Goal: Task Accomplishment & Management: Manage account settings

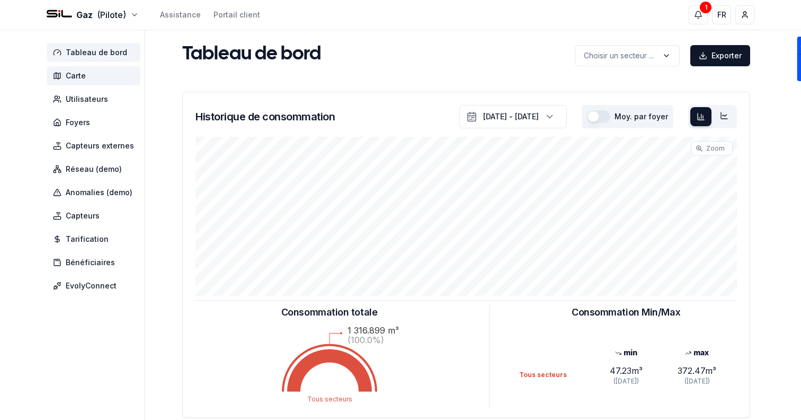
click at [83, 68] on span "Carte" at bounding box center [94, 75] width 94 height 19
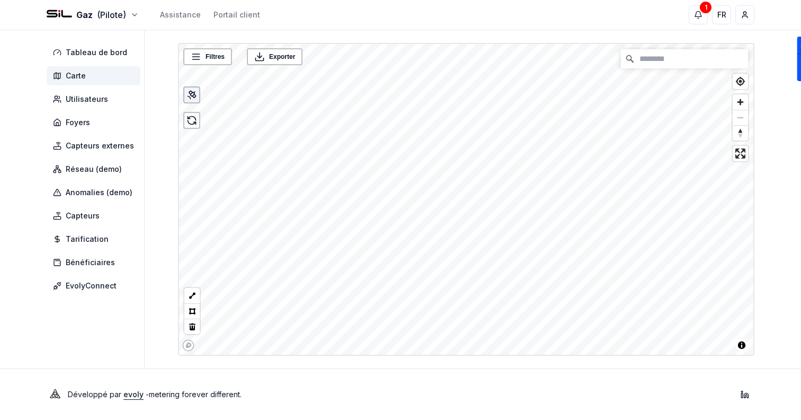
click at [190, 98] on icon at bounding box center [189, 97] width 3 height 3
click at [122, 122] on span "Foyers" at bounding box center [94, 122] width 94 height 19
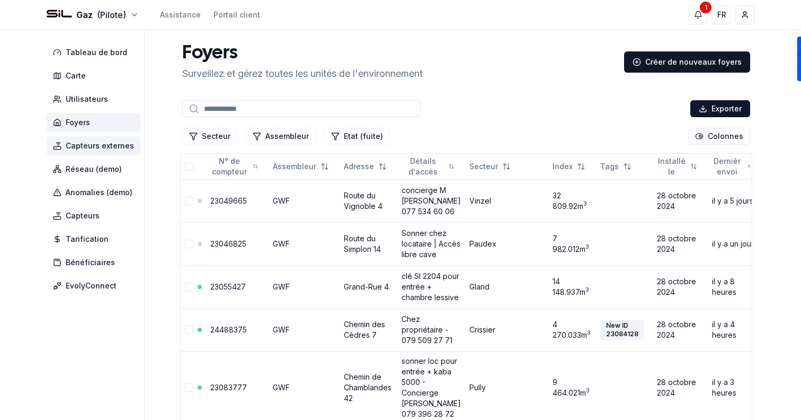
click at [107, 147] on span "Capteurs externes" at bounding box center [100, 145] width 68 height 11
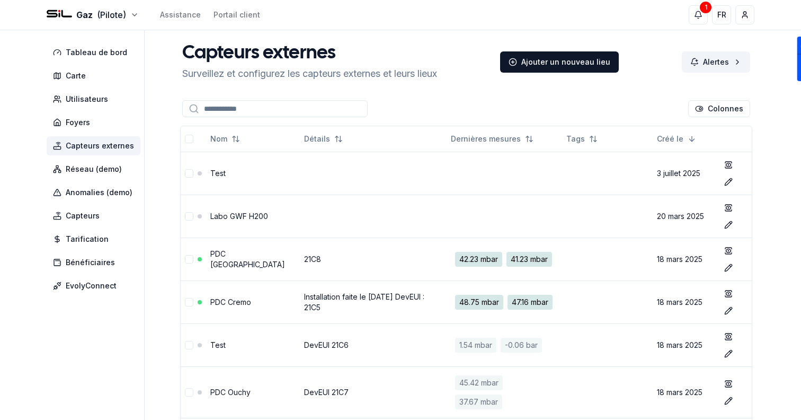
click at [110, 6] on div "Gaz (Pilote) Assistance Portail client 1 1 FR Sami" at bounding box center [401, 15] width 742 height 30
click at [111, 12] on html "Gaz (Pilote) Assistance Portail client 1 1 FR Sami Tableau de bord Carte Utilis…" at bounding box center [400, 319] width 801 height 639
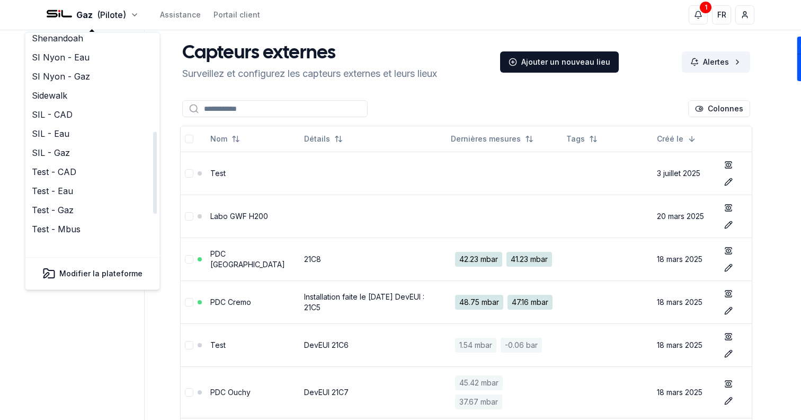
scroll to position [247, 0]
click at [70, 105] on link "SIL - CAD" at bounding box center [93, 114] width 130 height 19
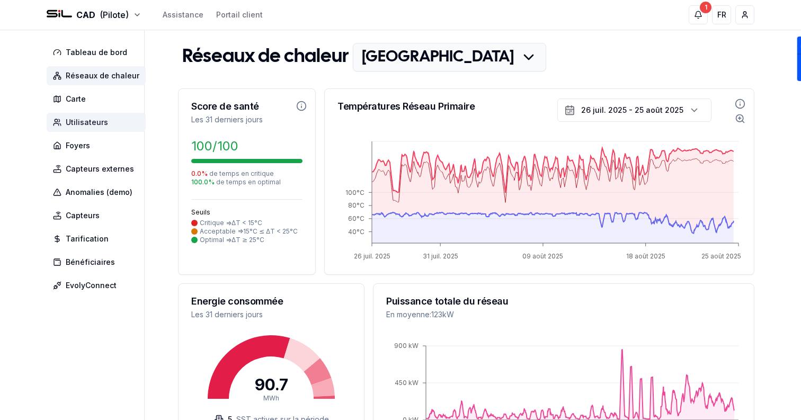
scroll to position [19, 0]
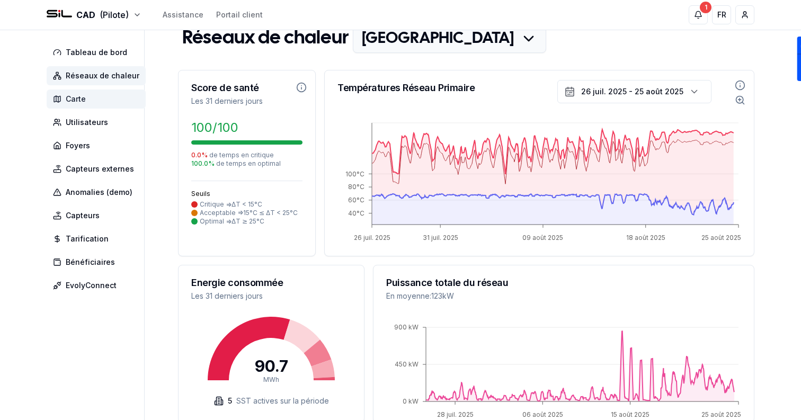
click at [85, 102] on span "Carte" at bounding box center [96, 99] width 99 height 19
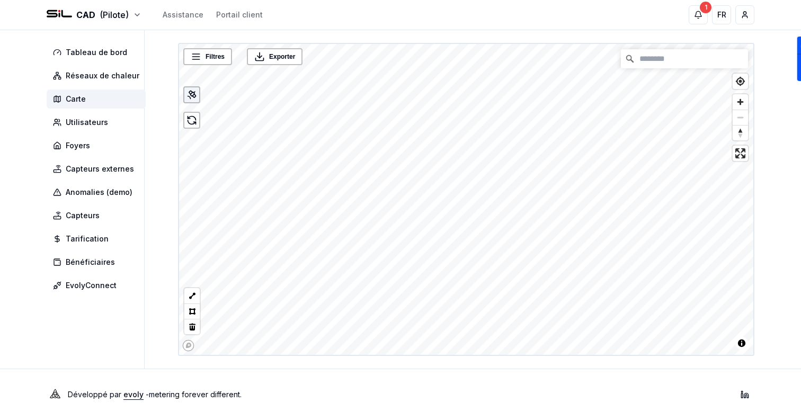
click at [198, 98] on div at bounding box center [191, 94] width 17 height 17
click at [114, 18] on html "CAD (Pilote) Assistance Portail client 1 1 FR Sami Tableau de bord Réseaux de c…" at bounding box center [400, 210] width 801 height 420
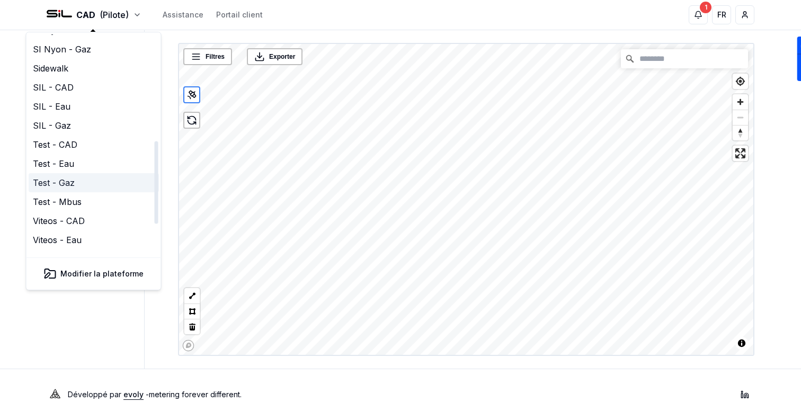
scroll to position [271, 0]
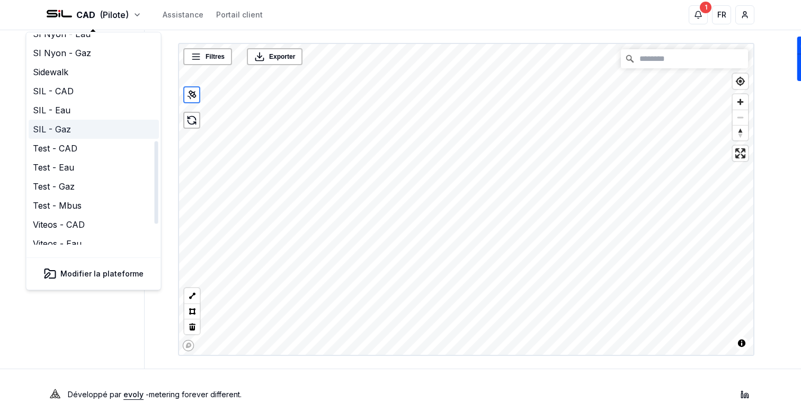
click at [83, 120] on link "SIL - Gaz" at bounding box center [94, 129] width 130 height 19
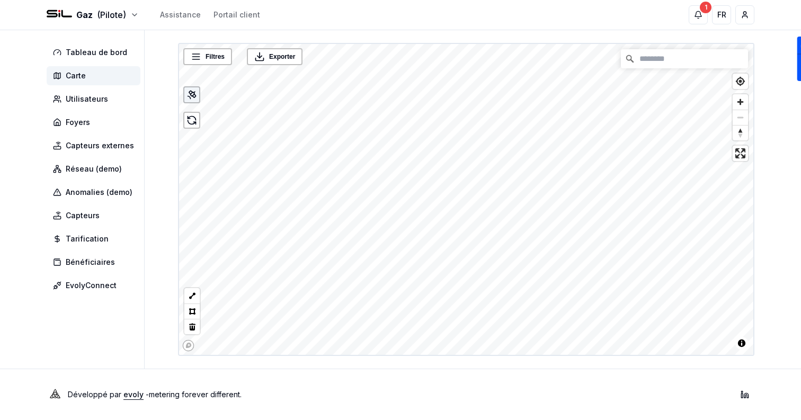
click at [199, 99] on div at bounding box center [191, 94] width 17 height 17
click at [66, 118] on span "Foyers" at bounding box center [78, 122] width 24 height 11
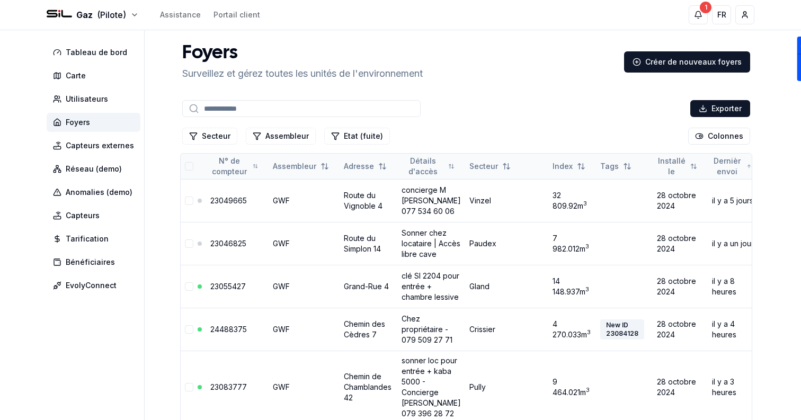
click at [189, 164] on button "Tout sélectionner" at bounding box center [189, 166] width 8 height 8
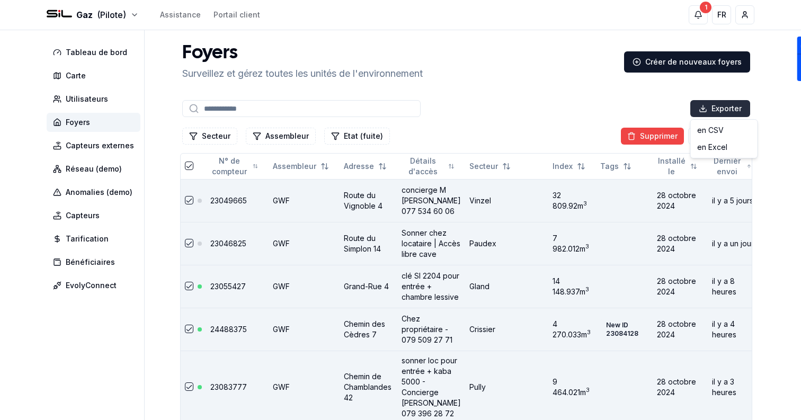
click at [721, 145] on div "en Excel" at bounding box center [724, 147] width 63 height 17
click at [191, 164] on button "Tout sélectionner" at bounding box center [189, 166] width 8 height 8
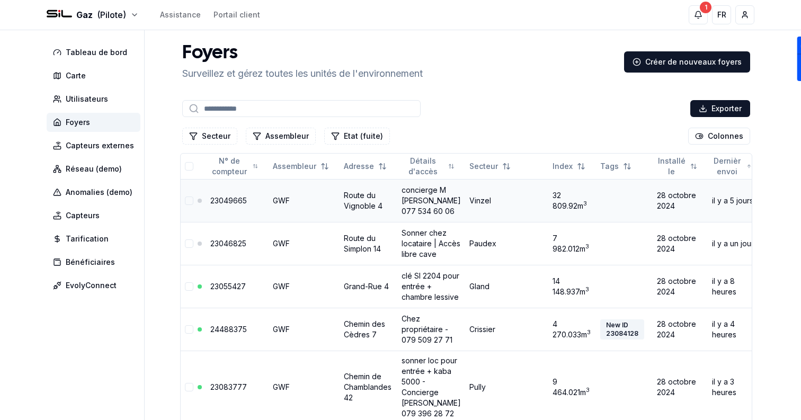
type button "on"
click at [235, 200] on link "23049665" at bounding box center [228, 200] width 37 height 9
click at [236, 248] on link "23046825" at bounding box center [228, 243] width 36 height 9
click at [236, 291] on link "23055427" at bounding box center [228, 286] width 36 height 9
click at [236, 334] on link "24488375" at bounding box center [228, 329] width 37 height 9
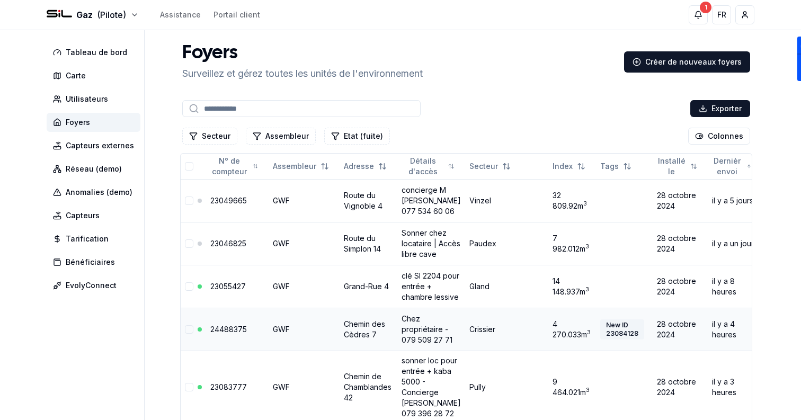
scroll to position [82, 0]
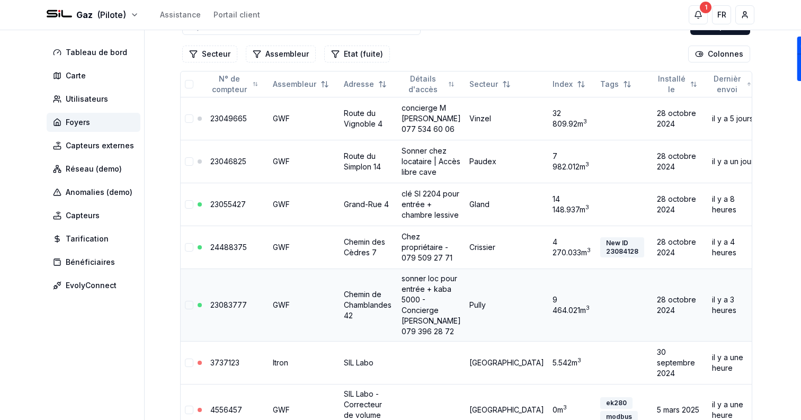
click at [229, 310] on link "23083777" at bounding box center [228, 305] width 37 height 9
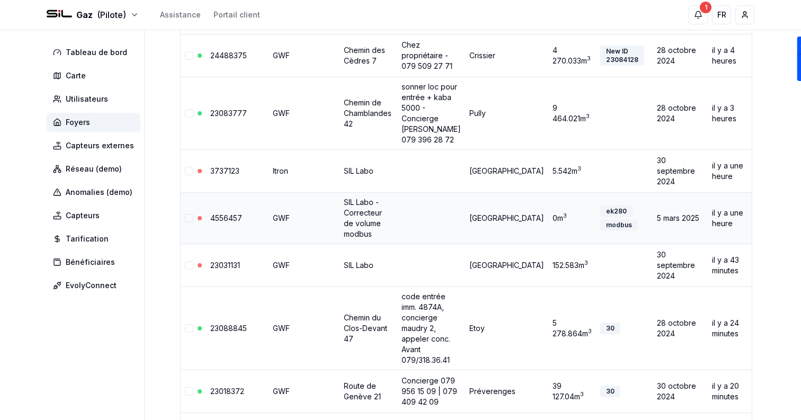
scroll to position [279, 0]
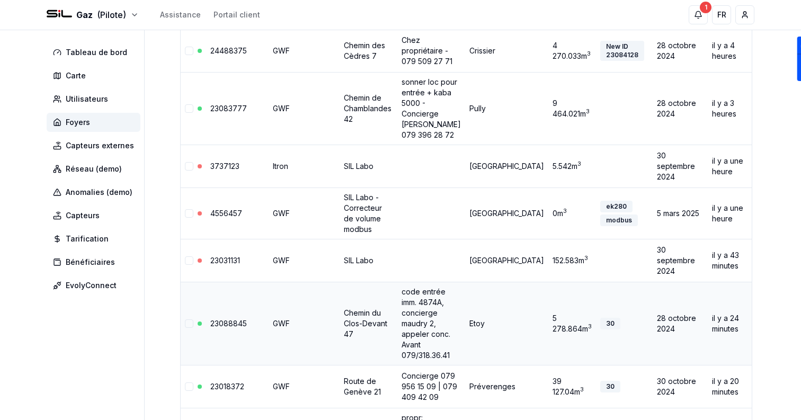
click at [228, 328] on link "23088845" at bounding box center [228, 323] width 37 height 9
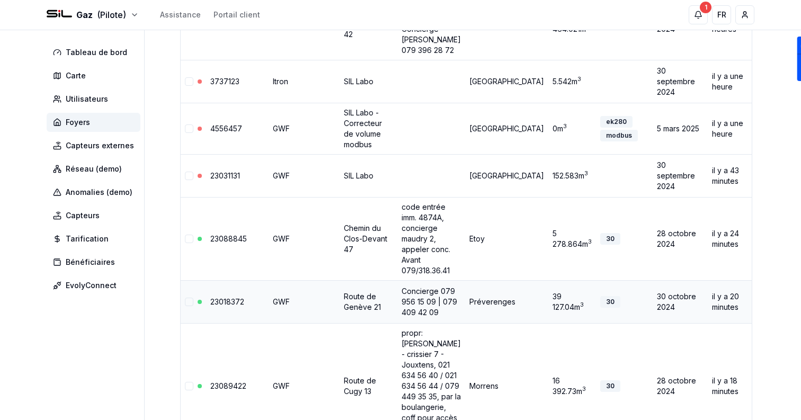
click at [224, 306] on link "23018372" at bounding box center [227, 301] width 34 height 9
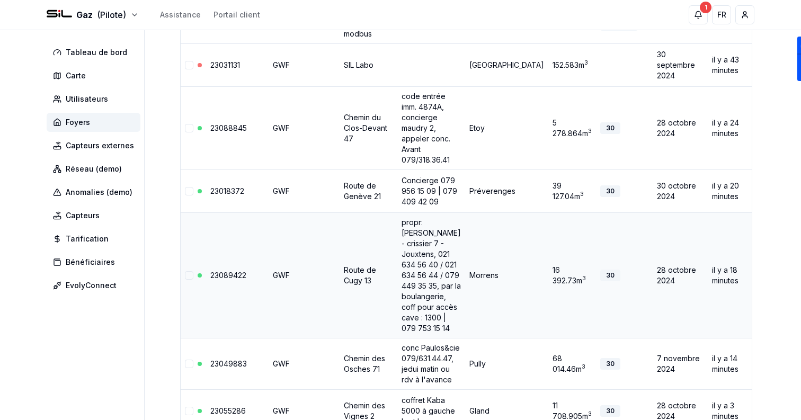
click at [223, 280] on link "23089422" at bounding box center [228, 275] width 36 height 9
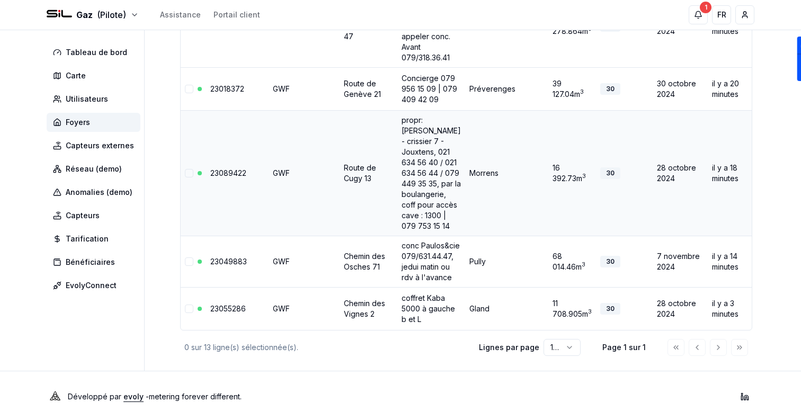
scroll to position [578, 0]
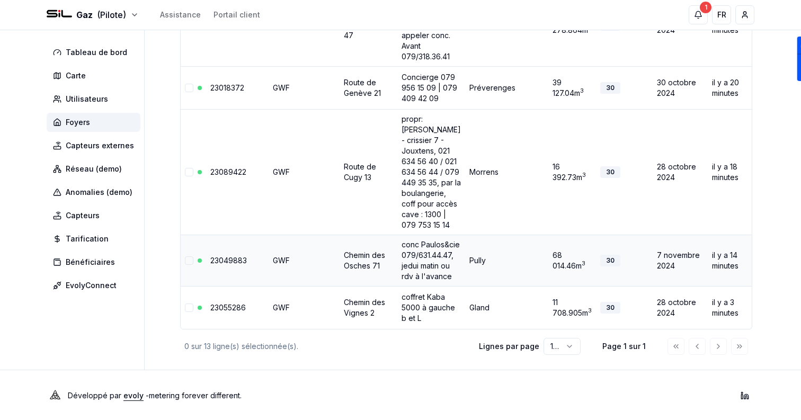
click at [220, 265] on link "23049883" at bounding box center [228, 260] width 37 height 9
click at [228, 312] on link "23055286" at bounding box center [228, 307] width 36 height 9
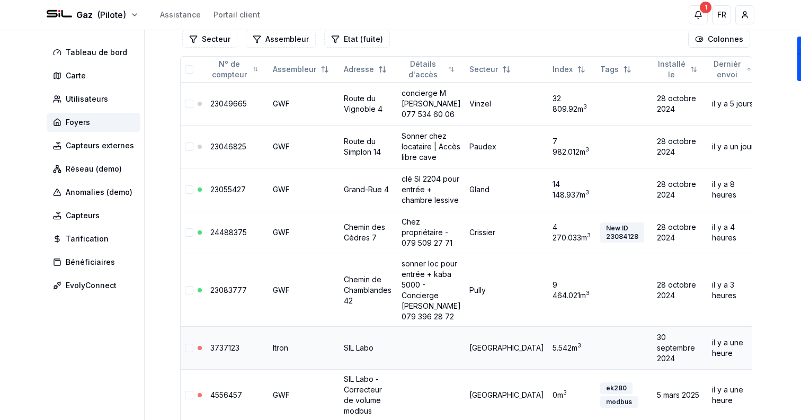
scroll to position [0, 0]
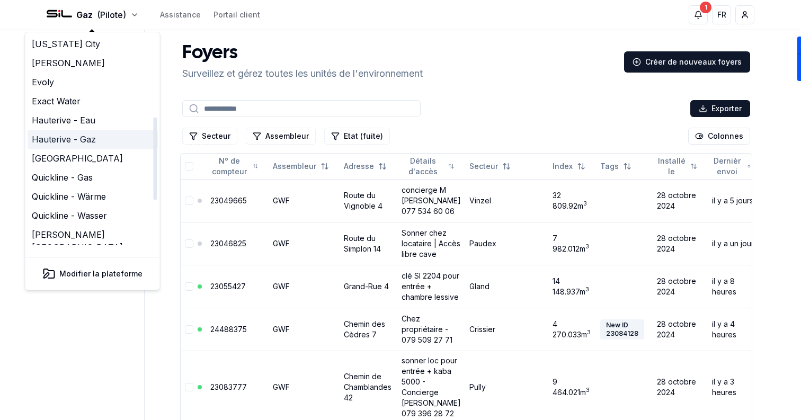
scroll to position [324, 0]
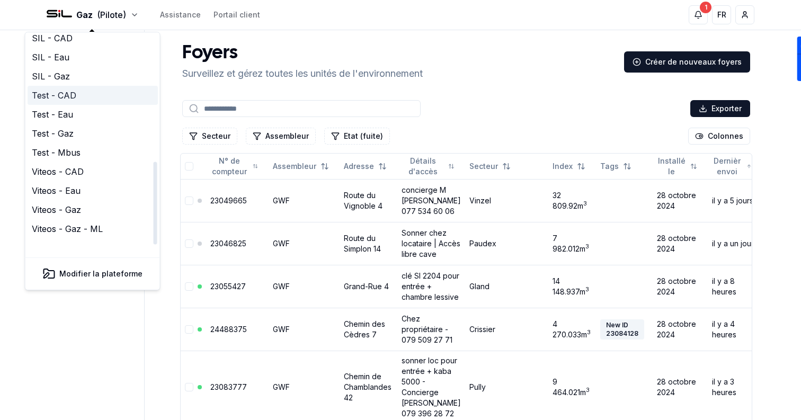
click at [70, 86] on link "Test - CAD" at bounding box center [93, 95] width 130 height 19
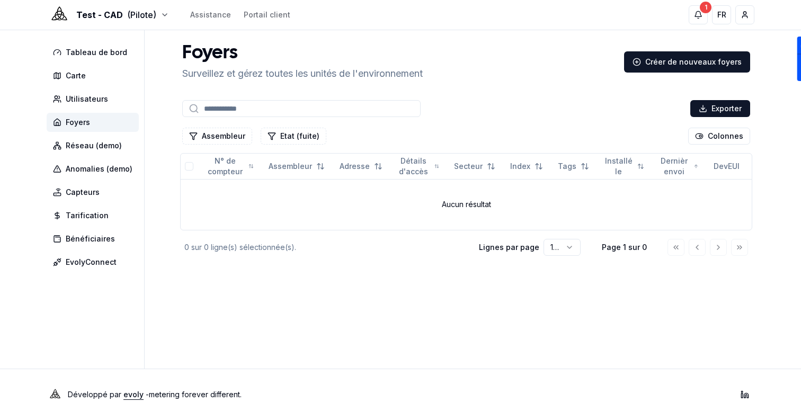
click at [87, 23] on div "Test - CAD (Pilote) Assistance Portail client 1 1 FR Sami" at bounding box center [401, 15] width 742 height 30
click at [83, 14] on html "Test - CAD (Pilote) Assistance Portail client 1 1 FR Sami Tableau de bord Carte…" at bounding box center [400, 210] width 801 height 420
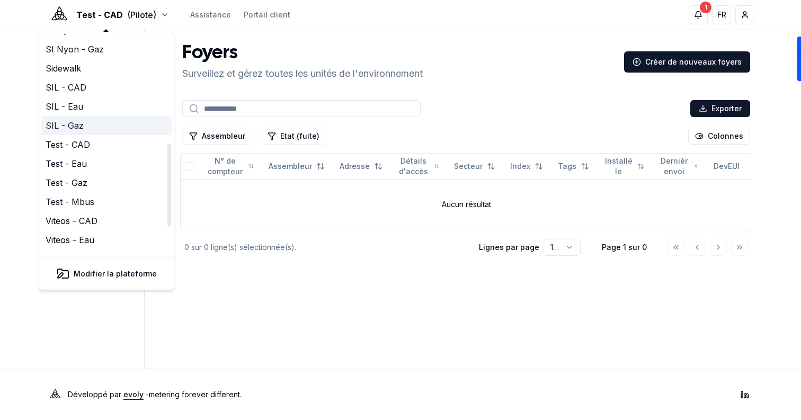
scroll to position [278, 0]
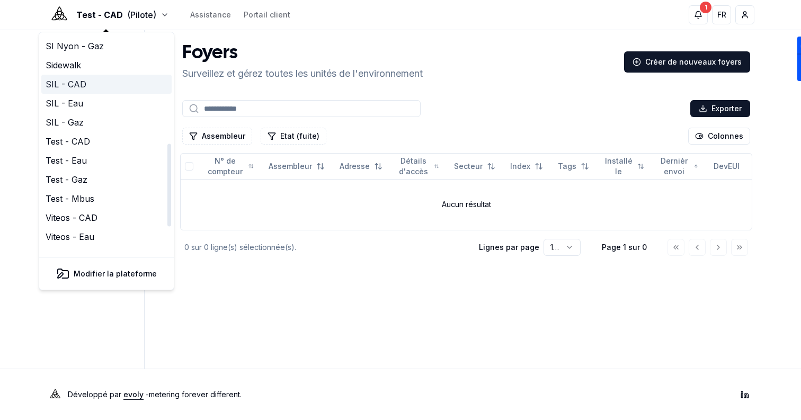
click at [86, 77] on link "SIL - CAD" at bounding box center [106, 84] width 130 height 19
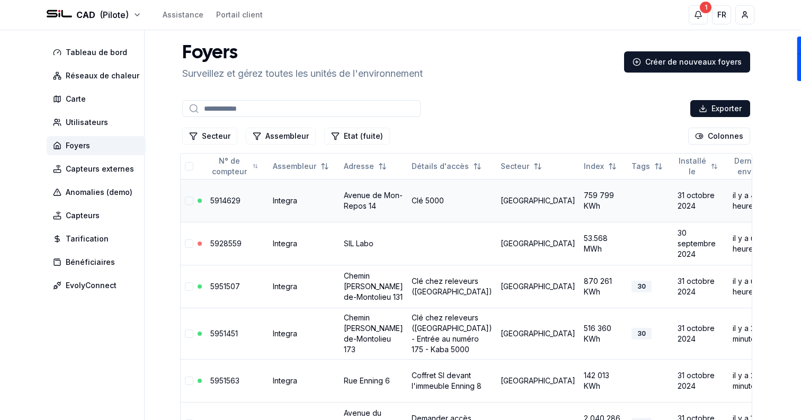
scroll to position [0, 27]
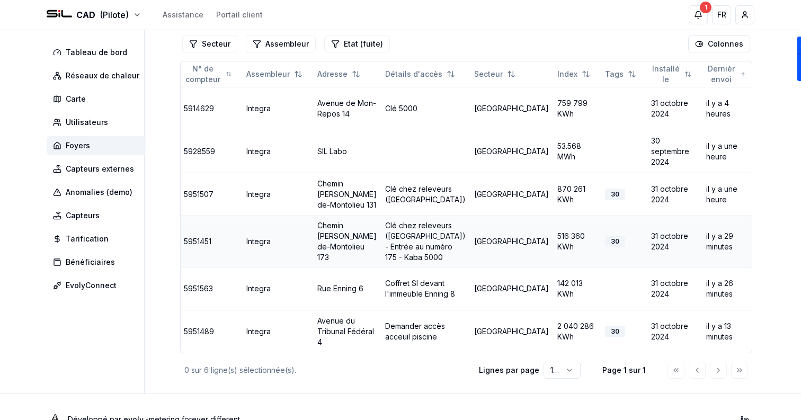
scroll to position [104, 0]
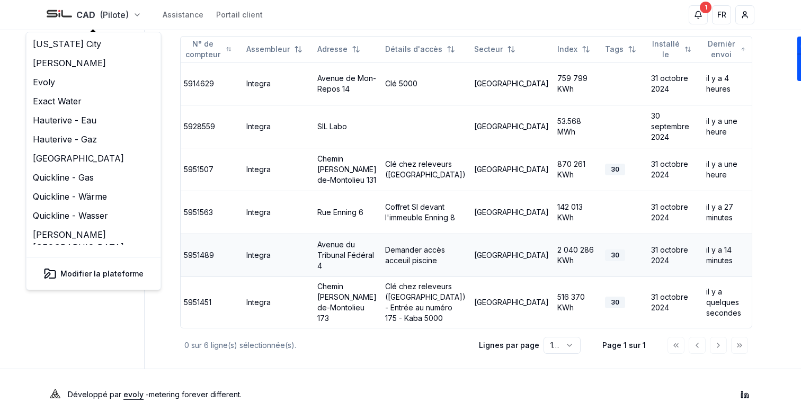
click at [118, 13] on html "CAD (Pilote) Assistance Portail client 1 1 FR Sami Tableau de bord Réseaux de c…" at bounding box center [400, 151] width 801 height 537
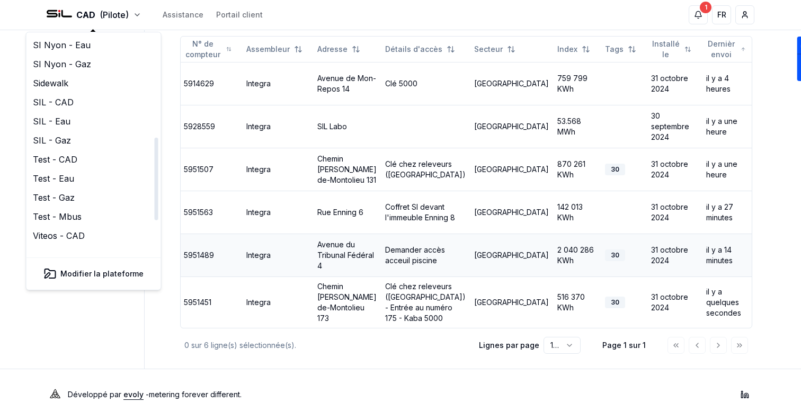
scroll to position [246, 0]
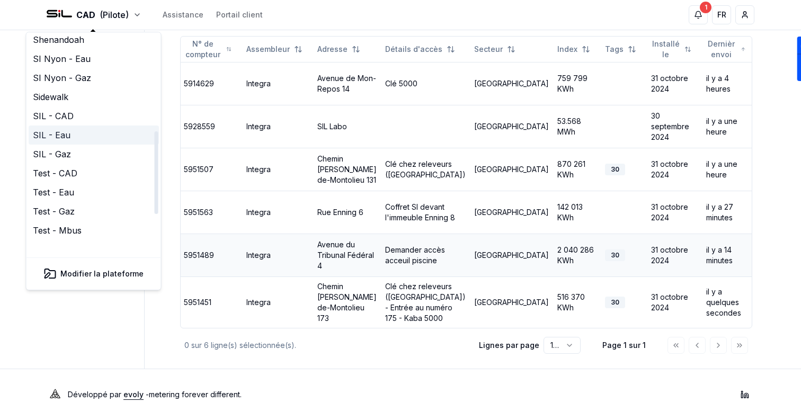
click at [82, 126] on link "SIL - Eau" at bounding box center [94, 135] width 130 height 19
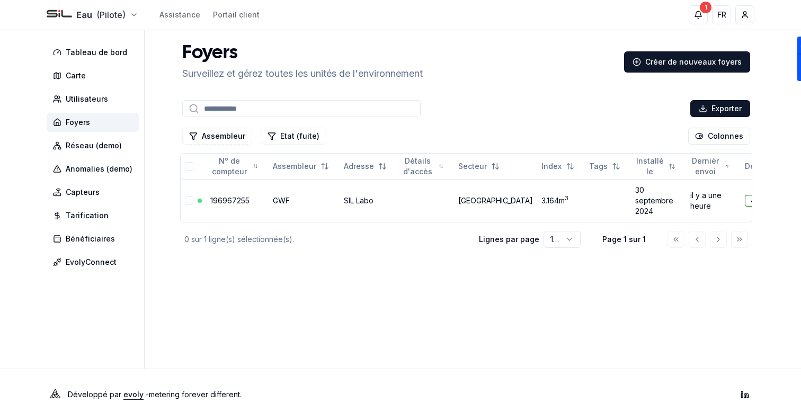
click at [93, 15] on html "Eau (Pilote) Assistance Portail client 1 1 FR Sami Tableau de bord Carte Utilis…" at bounding box center [400, 210] width 801 height 420
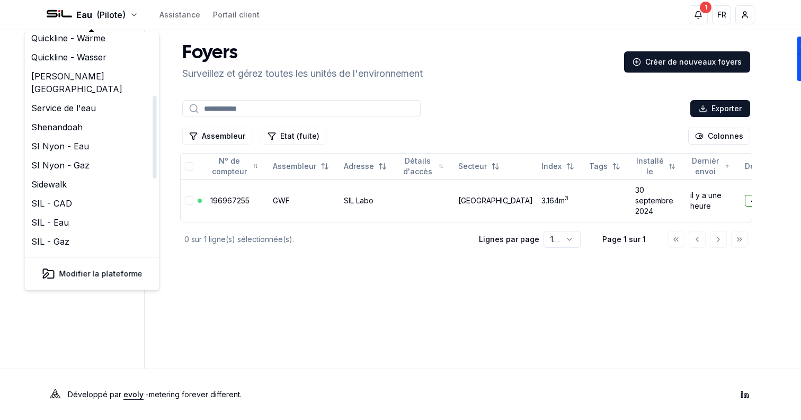
scroll to position [150, 0]
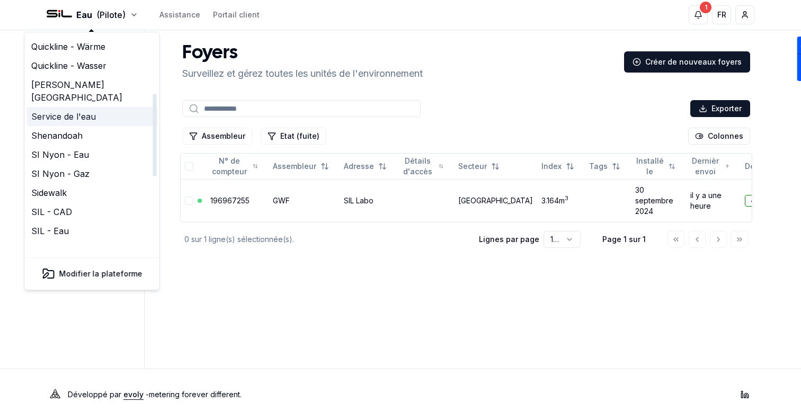
click at [94, 107] on link "Service de l'eau" at bounding box center [92, 116] width 130 height 19
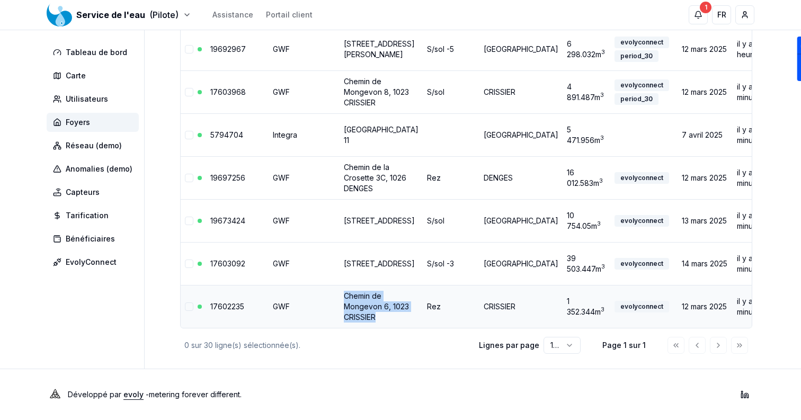
drag, startPoint x: 383, startPoint y: 318, endPoint x: 340, endPoint y: 290, distance: 50.6
click at [340, 290] on td "Chemin de Mongevon 6, 1023 CRISSIER" at bounding box center [381, 306] width 83 height 43
copy link "Chemin de Mongevon 6, 1023 CRISSIER"
drag, startPoint x: 385, startPoint y: 268, endPoint x: 328, endPoint y: 245, distance: 61.1
click at [328, 245] on tr "17603092 GWF Avenue d'Echallens 3, 1004 LAUSANNE S/sol -3 LAUSANNE 39 503.447 m…" at bounding box center [522, 263] width 683 height 43
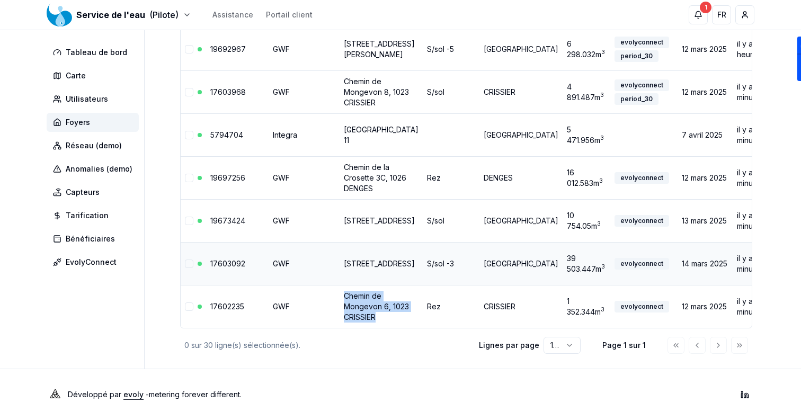
click at [392, 272] on td "Avenue d'Echallens 3, 1004 LAUSANNE" at bounding box center [381, 263] width 83 height 43
drag, startPoint x: 386, startPoint y: 267, endPoint x: 342, endPoint y: 239, distance: 51.5
click at [342, 242] on td "Avenue d'Echallens 3, 1004 LAUSANNE" at bounding box center [381, 263] width 83 height 43
copy link "Avenue d'Echallens 3, 1004 LAUSANNE"
drag, startPoint x: 383, startPoint y: 216, endPoint x: 344, endPoint y: 176, distance: 55.5
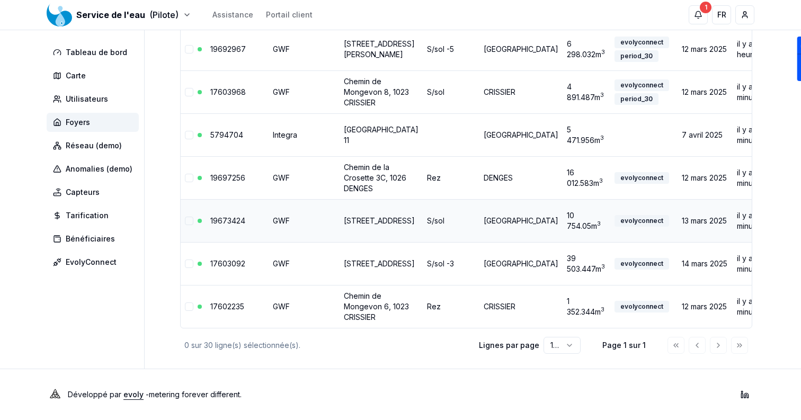
click at [344, 199] on td "Chemin du Rionzi 62, 1052 Le Mont-sur-Lausanne" at bounding box center [381, 220] width 83 height 43
copy link "Chemin du Rionzi 62, 1052 Le Mont-sur-Lausanne"
drag, startPoint x: 382, startPoint y: 153, endPoint x: 342, endPoint y: 125, distance: 49.1
click at [342, 156] on td "Chemin de la Crosette 3C, 1026 DENGES" at bounding box center [381, 177] width 83 height 43
copy link "Chemin de la Crosette 3C, 1026 DENGES"
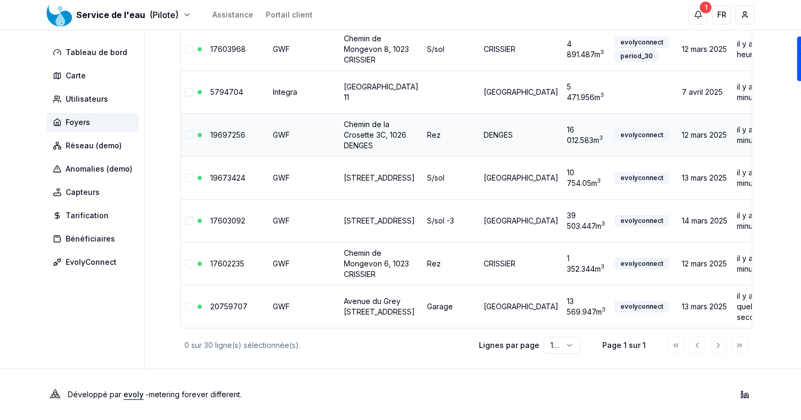
scroll to position [1348, 0]
drag, startPoint x: 393, startPoint y: 105, endPoint x: 342, endPoint y: 93, distance: 52.2
click at [342, 93] on td "Avenue du Mont-d'Or 11" at bounding box center [381, 91] width 83 height 43
copy link "Avenue du Mont-d'Or 11"
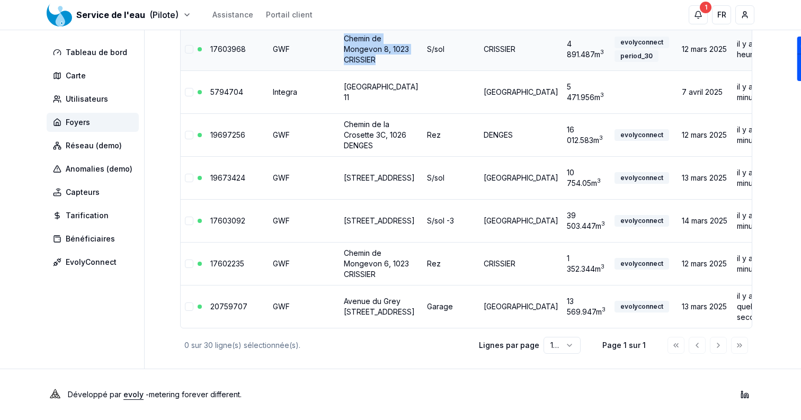
drag, startPoint x: 382, startPoint y: 144, endPoint x: 339, endPoint y: 114, distance: 52.6
click at [340, 70] on td "Chemin de Mongevon 8, 1023 CRISSIER" at bounding box center [381, 49] width 83 height 43
copy link "Chemin de Mongevon 8, 1023 CRISSIER"
drag, startPoint x: 385, startPoint y: 164, endPoint x: 339, endPoint y: 144, distance: 50.6
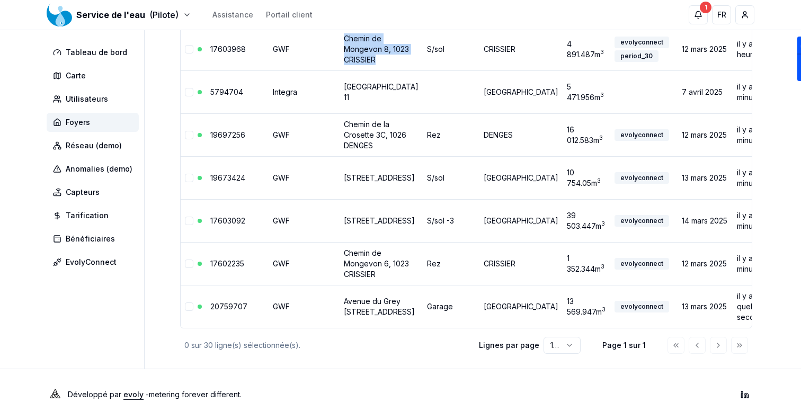
click at [340, 28] on td "Rue Caroline 11B, 1003 LAUSANNE" at bounding box center [381, 6] width 83 height 43
copy link "Rue Caroline 11B, 1003 LAUSANNE"
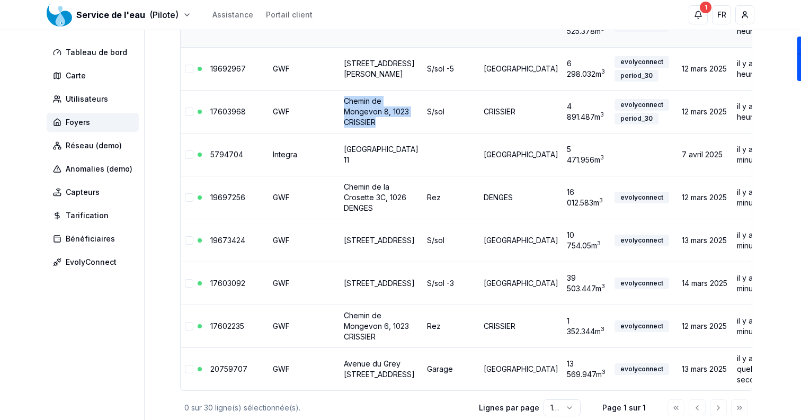
scroll to position [1128, 0]
drag, startPoint x: 384, startPoint y: 191, endPoint x: 340, endPoint y: 152, distance: 59.3
click at [340, 48] on td "Chemin du Rionzi 54, 1052 Le Mont-sur-Lausanne" at bounding box center [381, 26] width 83 height 43
copy link "Chemin du Rionzi 54, 1052 Le Mont-sur-Lausanne"
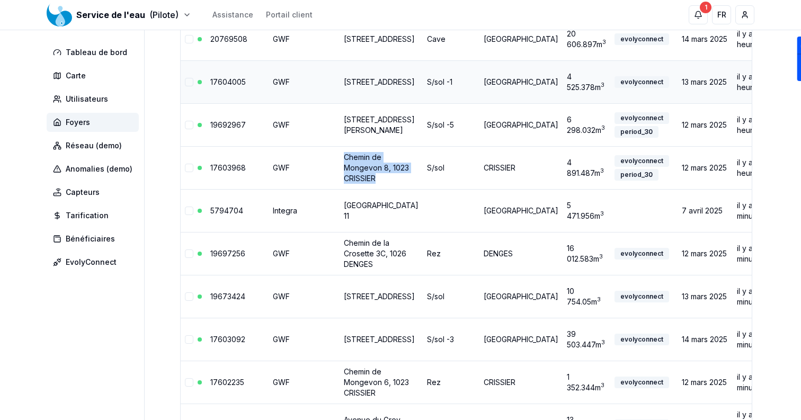
scroll to position [1075, 0]
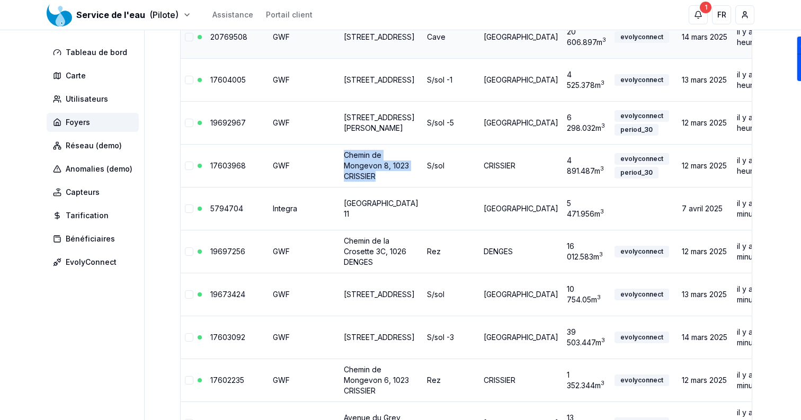
drag, startPoint x: 390, startPoint y: 184, endPoint x: 342, endPoint y: 154, distance: 56.0
click at [342, 58] on td "Avenue du Grey 22, 1004 LAUSANNE" at bounding box center [381, 36] width 83 height 43
copy link "Avenue du Grey 22, 1004 LAUSANNE"
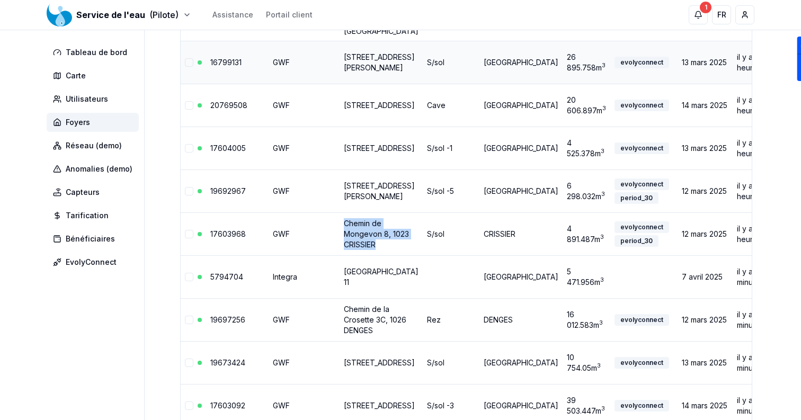
drag, startPoint x: 386, startPoint y: 197, endPoint x: 338, endPoint y: 160, distance: 60.8
click at [340, 84] on td "Route des Martines 82, 1052 Le Mont-sur-Lausanne" at bounding box center [381, 62] width 83 height 43
copy link "Route des Martines 82, 1052 Le Mont-sur-Lausanne"
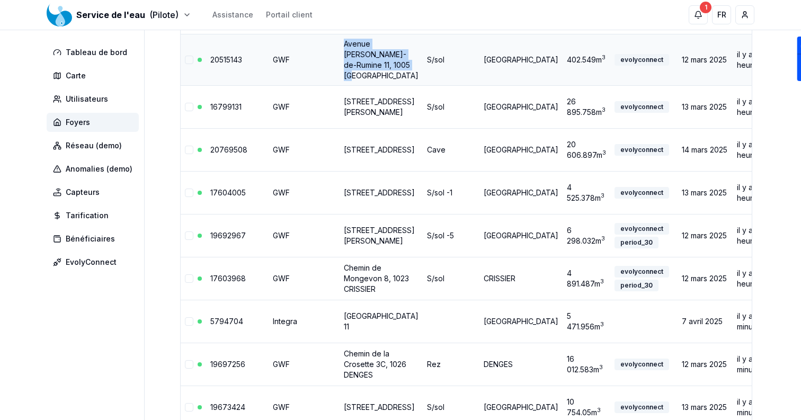
drag, startPoint x: 388, startPoint y: 183, endPoint x: 341, endPoint y: 142, distance: 62.3
click at [341, 85] on td "Avenue Gabriel-de-Rumine 11, 1005 LAUSANNE" at bounding box center [381, 59] width 83 height 51
click at [355, 80] on link "Avenue Gabriel-de-Rumine 11, 1005 LAUSANNE" at bounding box center [381, 59] width 75 height 41
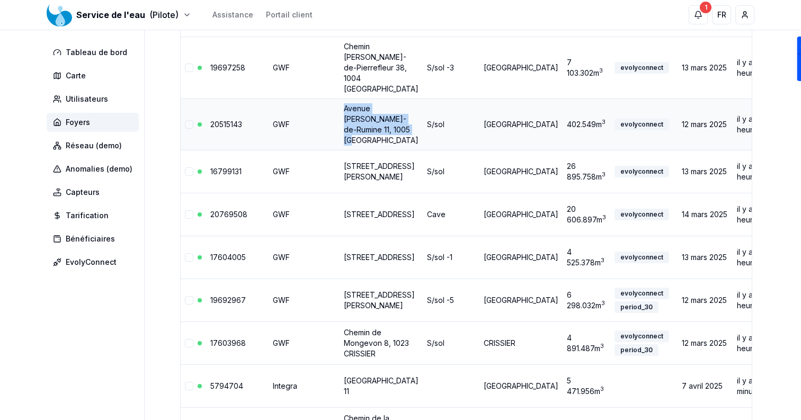
scroll to position [897, 0]
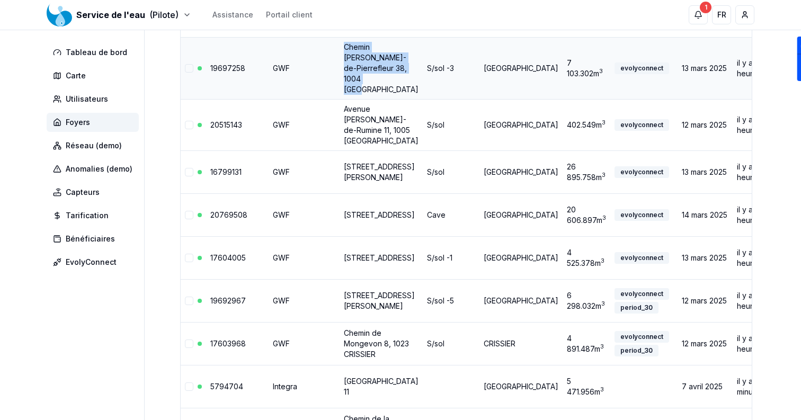
drag, startPoint x: 389, startPoint y: 182, endPoint x: 340, endPoint y: 135, distance: 67.9
click at [340, 99] on td "Chemin Guillaume-de-Pierrefleur 38, 1004 LAUSANNE" at bounding box center [381, 68] width 83 height 62
click at [362, 94] on link "Chemin Guillaume-de-Pierrefleur 38, 1004 LAUSANNE" at bounding box center [381, 67] width 75 height 51
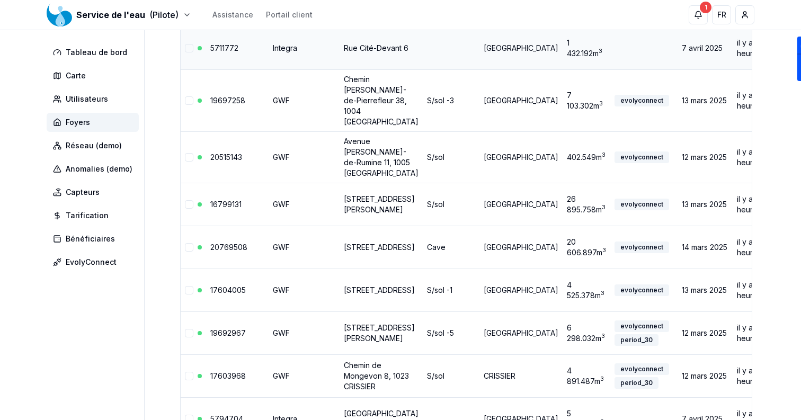
click at [388, 69] on td "Rue Cité-Devant 6" at bounding box center [381, 48] width 83 height 43
drag, startPoint x: 387, startPoint y: 139, endPoint x: 341, endPoint y: 127, distance: 47.3
click at [341, 69] on td "Rue Cité-Devant 6" at bounding box center [381, 48] width 83 height 43
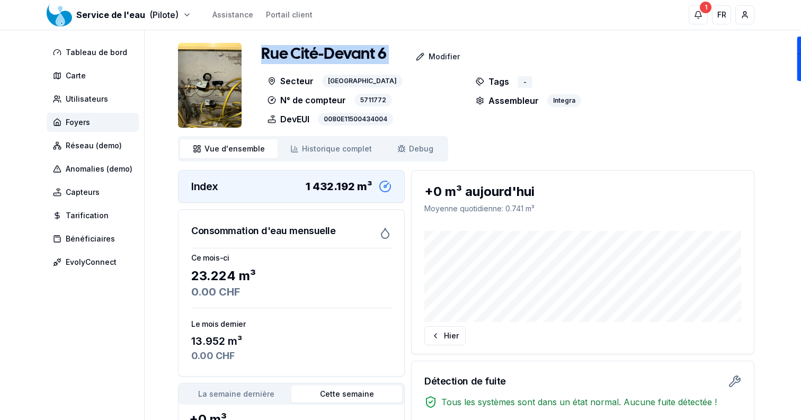
drag, startPoint x: 260, startPoint y: 54, endPoint x: 389, endPoint y: 56, distance: 128.8
click at [389, 56] on div "Rue Cité-Devant 6 Modifier Secteur LAUSANNE N° de compteur 5711772 DevEUI 0080E…" at bounding box center [466, 85] width 577 height 85
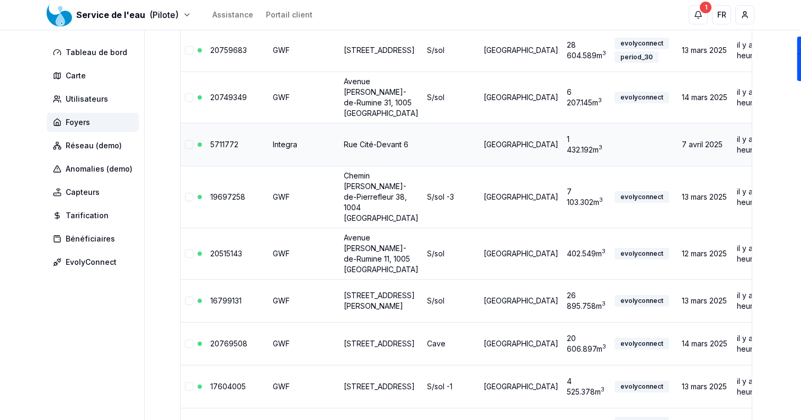
scroll to position [764, 0]
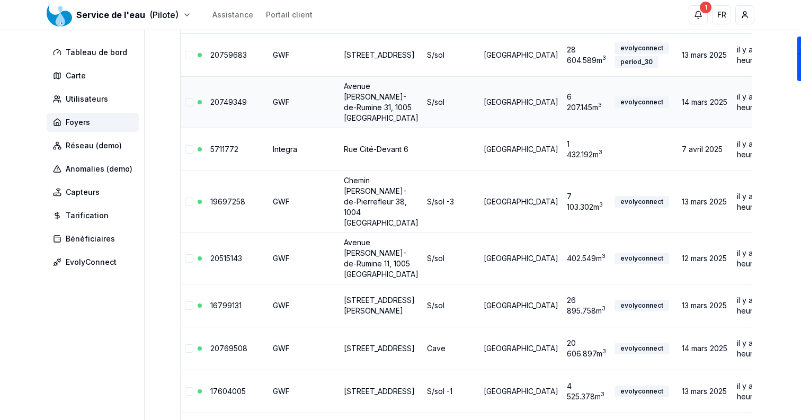
click at [365, 122] on link "Avenue Gabriel-de-Rumine 31, 1005 LAUSANNE" at bounding box center [381, 102] width 75 height 41
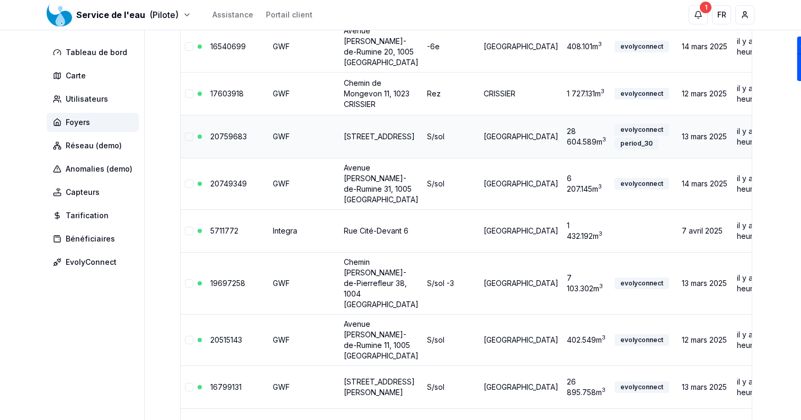
scroll to position [679, 0]
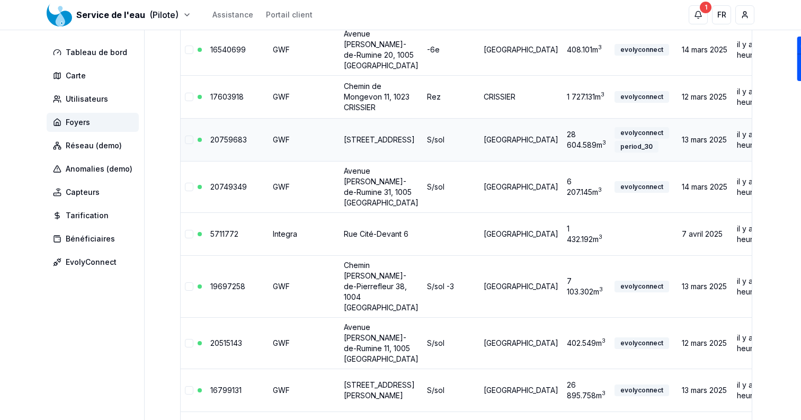
drag, startPoint x: 387, startPoint y: 226, endPoint x: 335, endPoint y: 209, distance: 54.5
click at [335, 161] on tr "20759683 GWF Avenue du Grey 14, 1004 LAUSANNE S/sol LAUSANNE 28 604.589 m 3 evo…" at bounding box center [522, 139] width 683 height 43
drag, startPoint x: 383, startPoint y: 186, endPoint x: 340, endPoint y: 154, distance: 53.1
click at [340, 118] on td "Chemin de Mongevon 11, 1023 CRISSIER" at bounding box center [381, 96] width 83 height 43
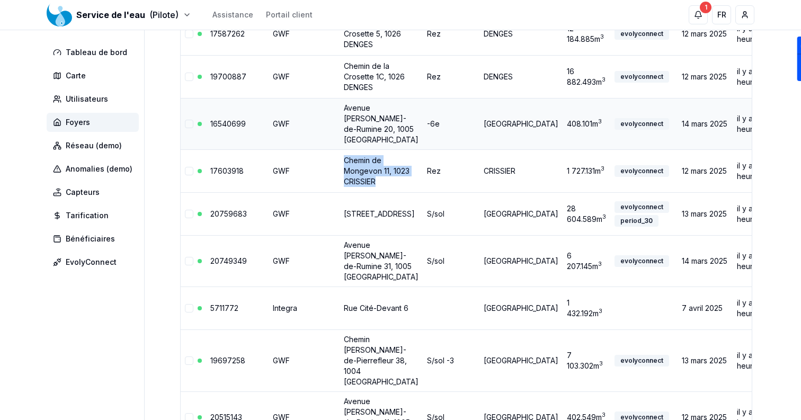
scroll to position [587, 0]
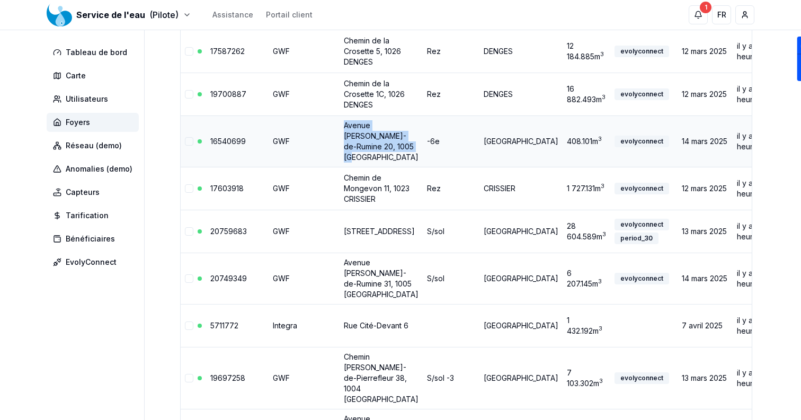
drag, startPoint x: 387, startPoint y: 223, endPoint x: 339, endPoint y: 182, distance: 63.3
click at [340, 167] on td "Avenue Gabriel-de-Rumine 20, 1005 LAUSANNE" at bounding box center [381, 141] width 83 height 51
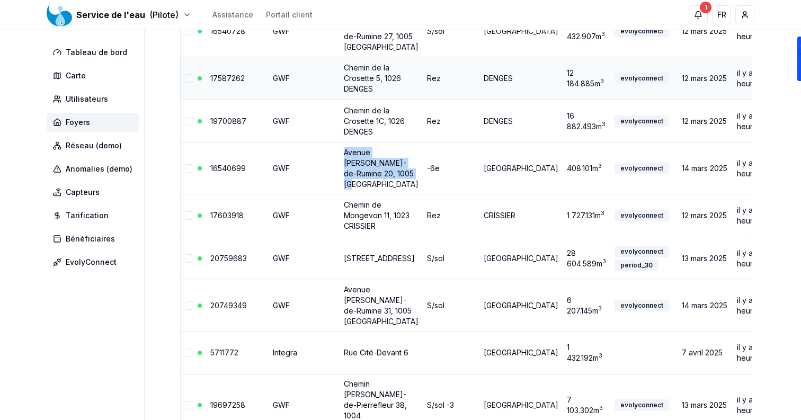
scroll to position [558, 0]
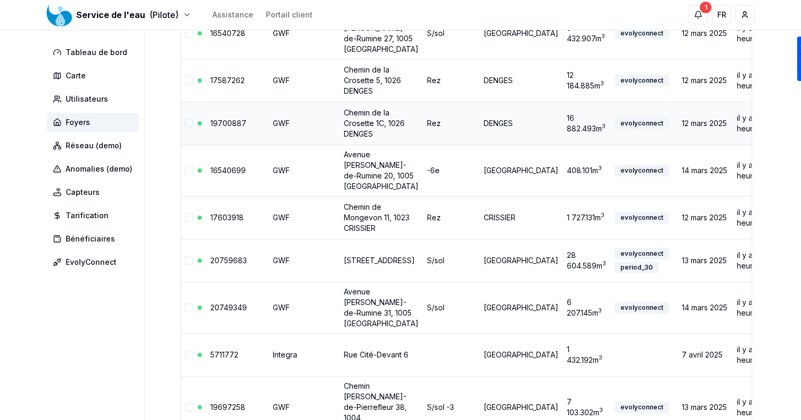
click at [376, 145] on td "Chemin de la Crosette 1C, 1026 DENGES" at bounding box center [381, 123] width 83 height 43
drag, startPoint x: 378, startPoint y: 192, endPoint x: 341, endPoint y: 154, distance: 52.5
click at [341, 145] on td "Chemin de la Crosette 1C, 1026 DENGES" at bounding box center [381, 123] width 83 height 43
drag, startPoint x: 378, startPoint y: 139, endPoint x: 343, endPoint y: 108, distance: 46.9
click at [343, 102] on td "Chemin de la Crosette 5, 1026 DENGES" at bounding box center [381, 80] width 83 height 43
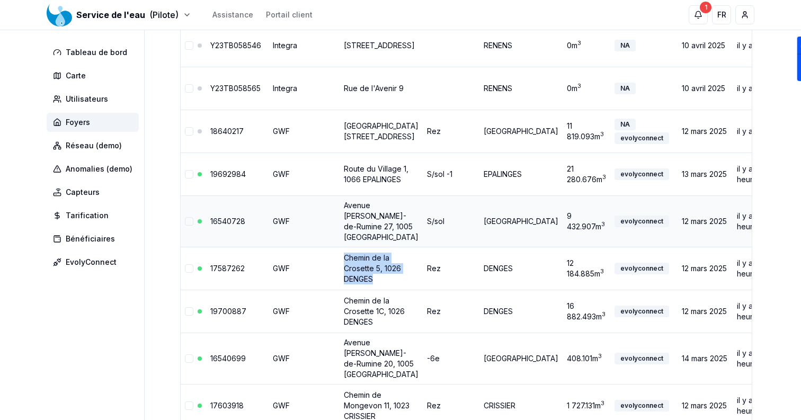
scroll to position [369, 0]
click at [389, 248] on td "Avenue Gabriel-de-Rumine 27, 1005 LAUSANNE" at bounding box center [381, 221] width 83 height 51
drag, startPoint x: 389, startPoint y: 278, endPoint x: 341, endPoint y: 235, distance: 64.9
click at [341, 235] on td "Avenue Gabriel-de-Rumine 27, 1005 LAUSANNE" at bounding box center [381, 221] width 83 height 51
click at [363, 236] on link "Avenue Gabriel-de-Rumine 27, 1005 LAUSANNE" at bounding box center [381, 221] width 75 height 41
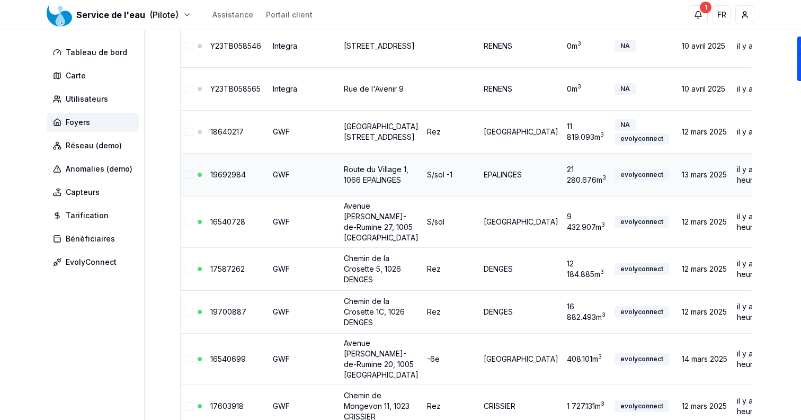
click at [390, 196] on td "Route du Village 1, 1066 EPALINGES" at bounding box center [381, 174] width 83 height 43
drag, startPoint x: 390, startPoint y: 213, endPoint x: 338, endPoint y: 183, distance: 60.6
click at [340, 183] on td "Route du Village 1, 1066 EPALINGES" at bounding box center [381, 174] width 83 height 43
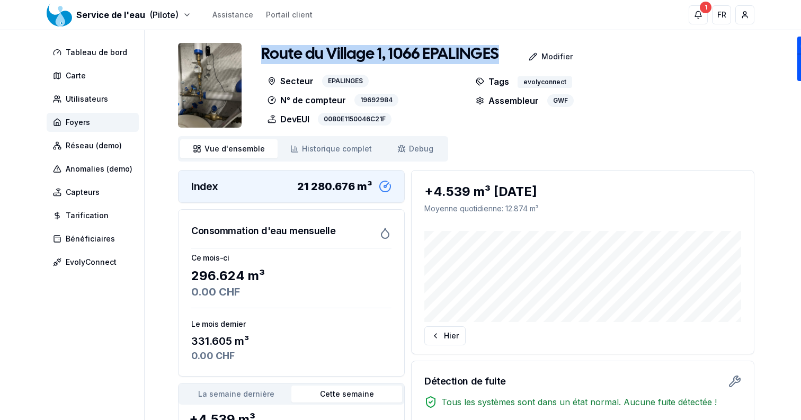
drag, startPoint x: 256, startPoint y: 55, endPoint x: 497, endPoint y: 60, distance: 240.7
click at [497, 60] on div "Route du Village 1, 1066 EPALINGES Modifier Secteur EPALINGES N° de compteur 19…" at bounding box center [466, 85] width 577 height 85
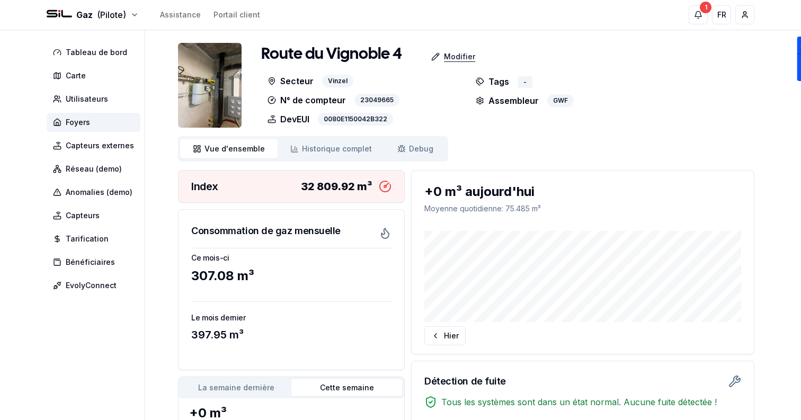
click at [453, 56] on p "Modifier" at bounding box center [459, 56] width 31 height 11
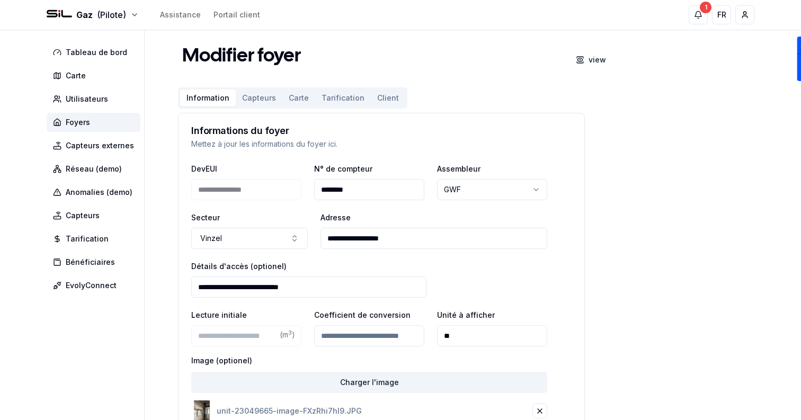
click at [286, 95] on button "Carte" at bounding box center [299, 98] width 33 height 17
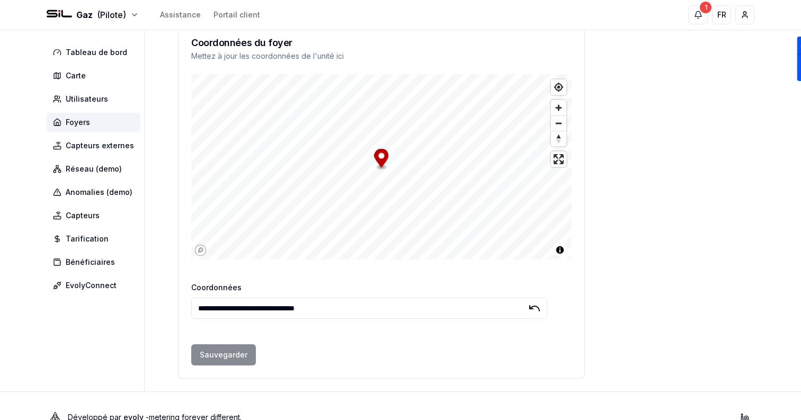
scroll to position [111, 0]
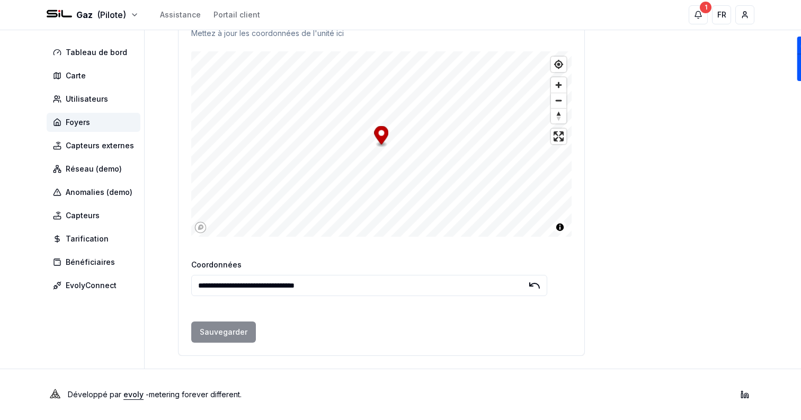
click at [363, 285] on input "**********" at bounding box center [369, 285] width 356 height 21
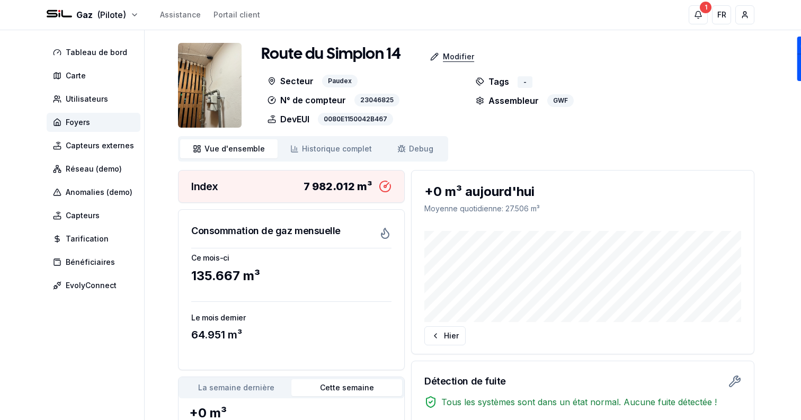
click at [440, 60] on div "Modifier" at bounding box center [452, 56] width 61 height 21
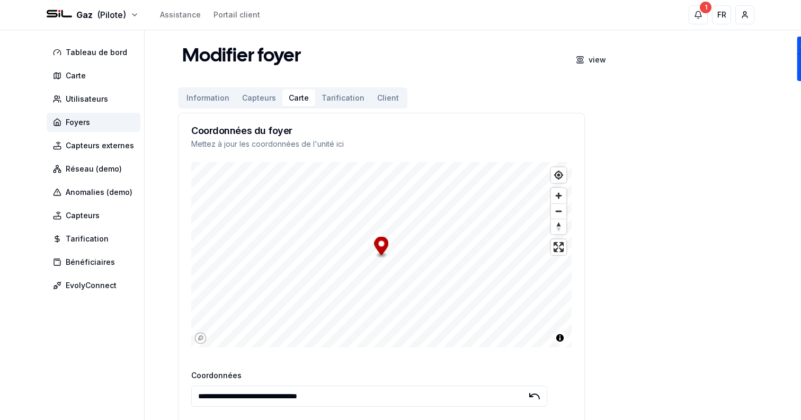
click at [295, 94] on button "Carte" at bounding box center [299, 98] width 33 height 17
click at [355, 391] on input "**********" at bounding box center [369, 396] width 356 height 21
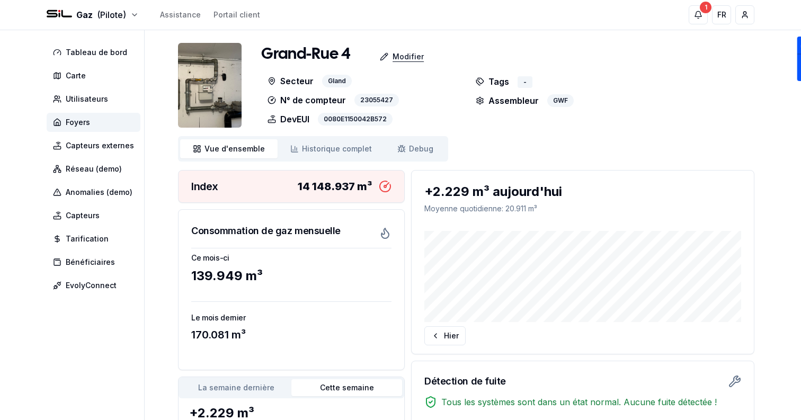
click at [395, 58] on p "Modifier" at bounding box center [408, 56] width 31 height 11
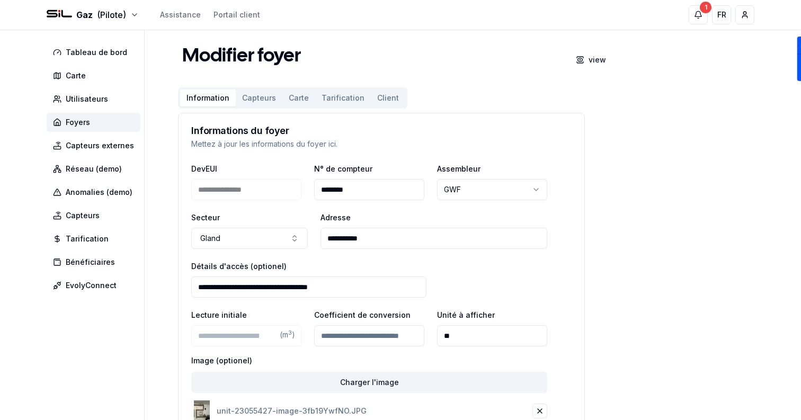
click at [304, 98] on button "Carte" at bounding box center [299, 98] width 33 height 17
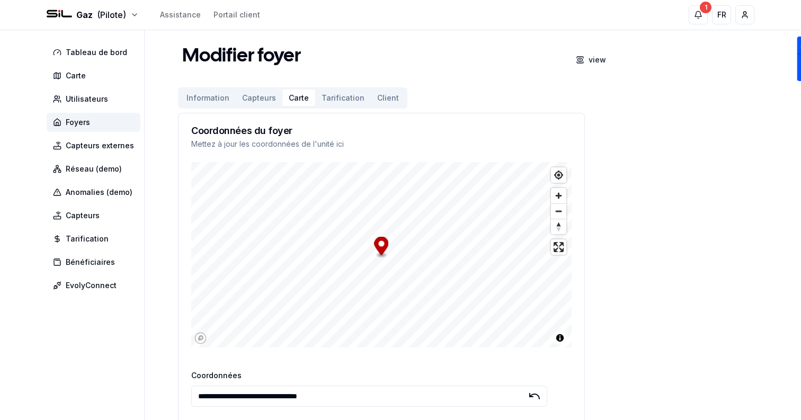
click at [381, 389] on input "**********" at bounding box center [369, 396] width 356 height 21
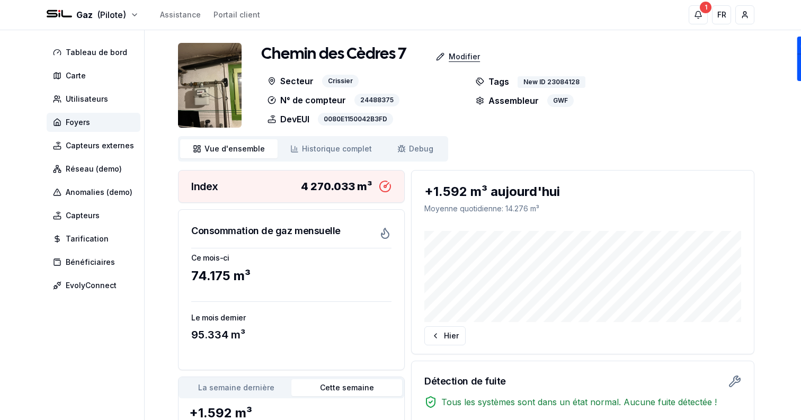
click at [464, 56] on p "Modifier" at bounding box center [464, 56] width 31 height 11
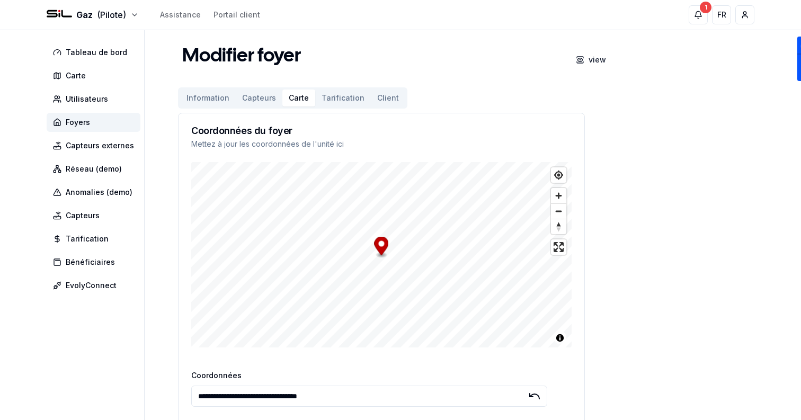
click at [299, 96] on button "Carte" at bounding box center [299, 98] width 33 height 17
click at [391, 391] on input "**********" at bounding box center [369, 396] width 356 height 21
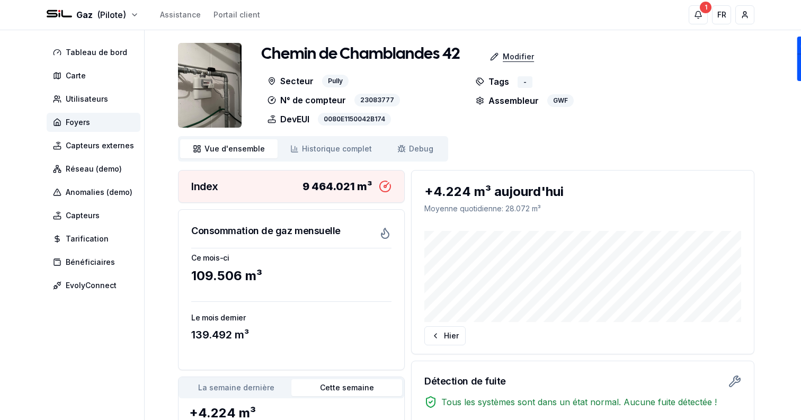
click at [503, 61] on div "Modifier" at bounding box center [512, 56] width 61 height 21
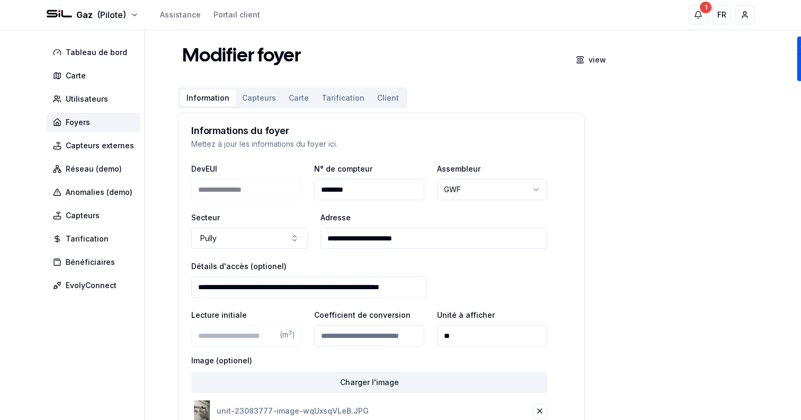
click at [294, 96] on button "Carte" at bounding box center [299, 98] width 33 height 17
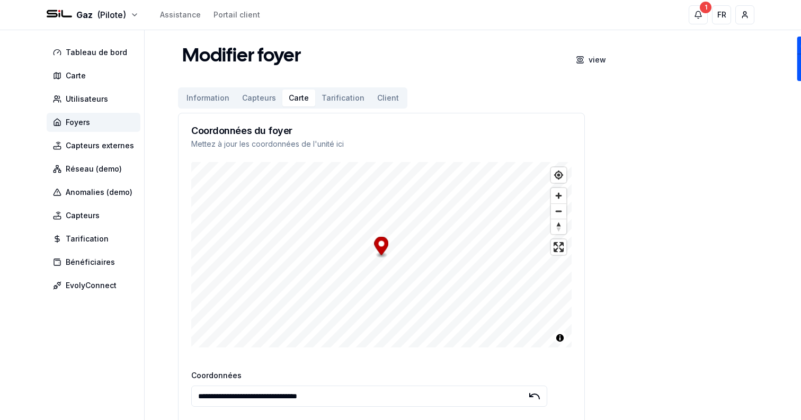
click at [358, 390] on input "**********" at bounding box center [369, 396] width 356 height 21
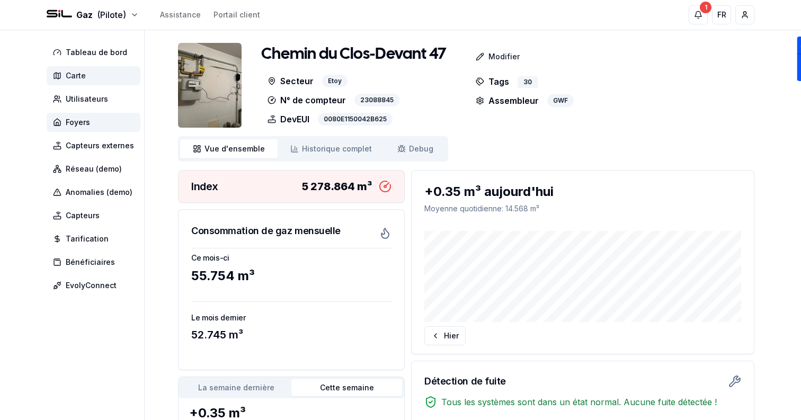
click at [99, 70] on span "Carte" at bounding box center [94, 75] width 94 height 19
click at [499, 57] on p "Modifier" at bounding box center [504, 56] width 31 height 11
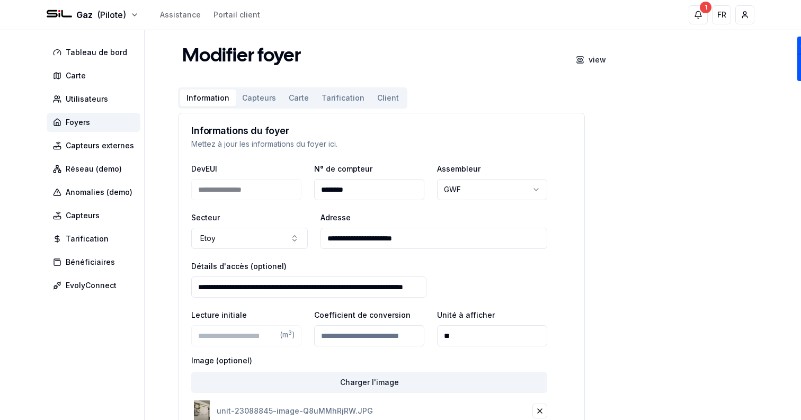
click at [300, 96] on button "Carte" at bounding box center [299, 98] width 33 height 17
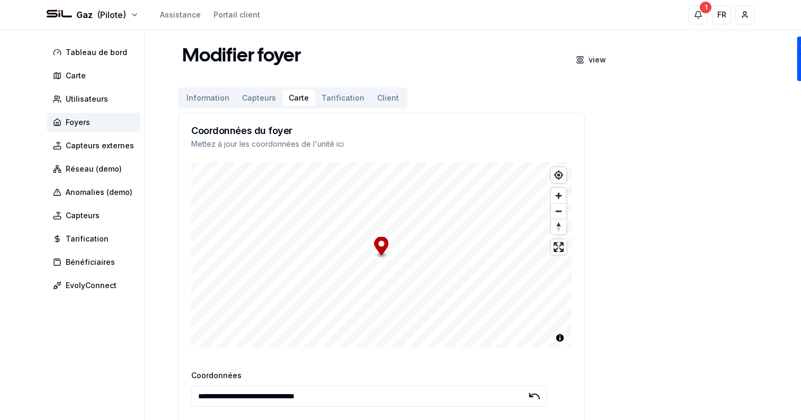
click at [362, 394] on input "**********" at bounding box center [369, 396] width 356 height 21
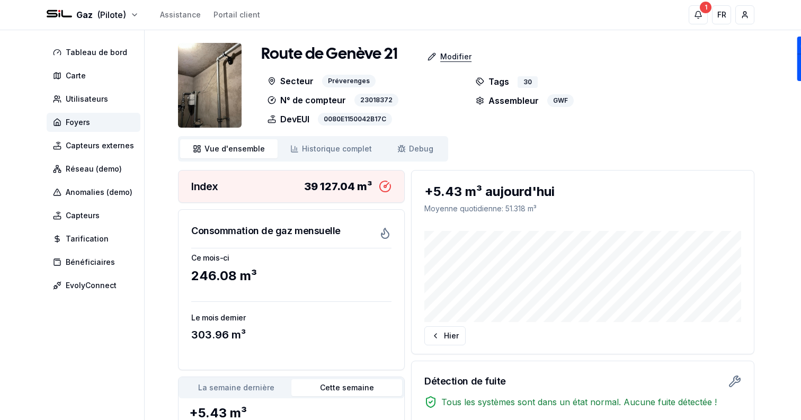
click at [453, 57] on p "Modifier" at bounding box center [455, 56] width 31 height 11
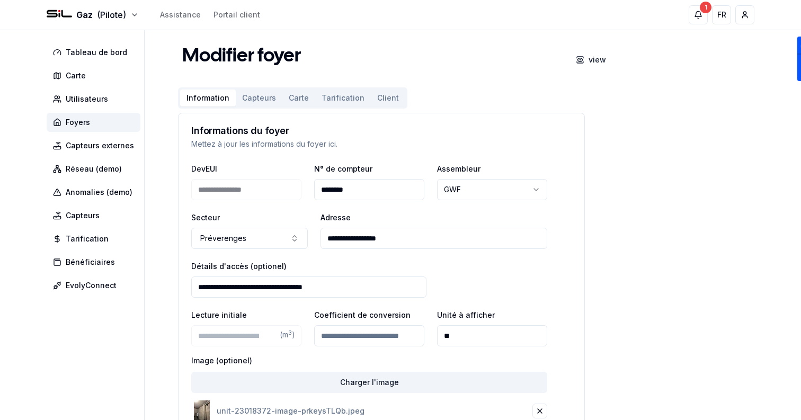
click at [299, 100] on button "Carte" at bounding box center [299, 98] width 33 height 17
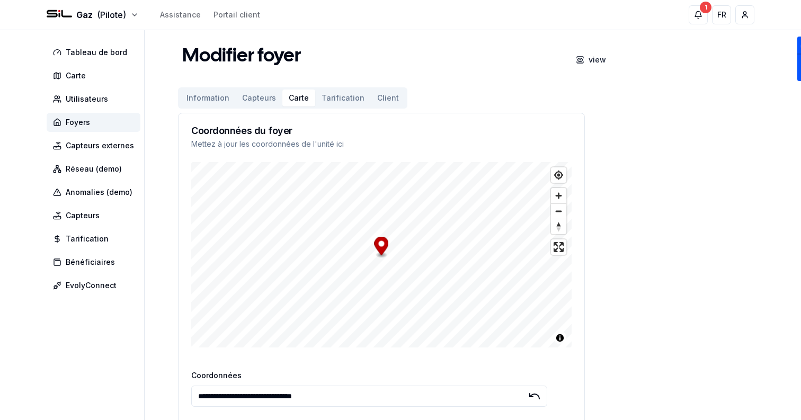
click at [368, 391] on input "**********" at bounding box center [369, 396] width 356 height 21
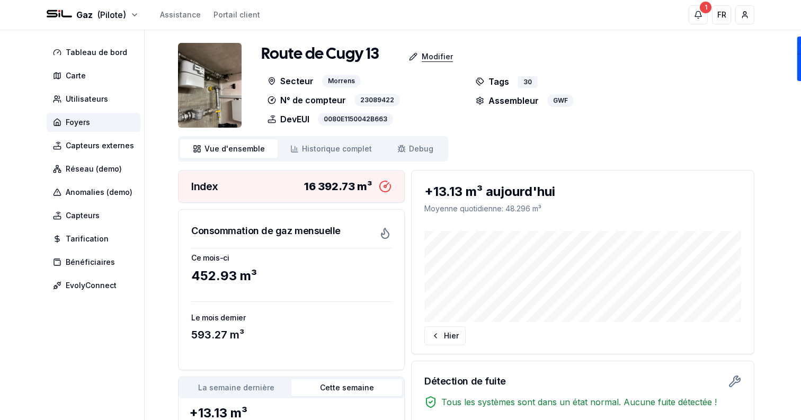
click at [436, 61] on div "Modifier" at bounding box center [431, 56] width 61 height 21
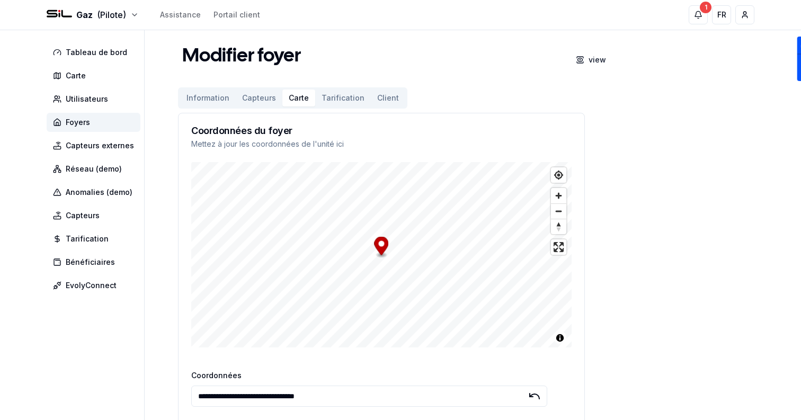
click at [294, 98] on button "Carte" at bounding box center [299, 98] width 33 height 17
click at [378, 394] on input "**********" at bounding box center [369, 396] width 356 height 21
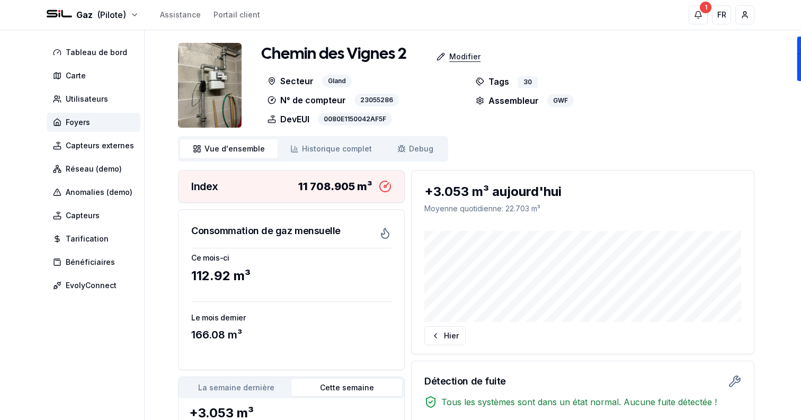
click at [455, 65] on div "Modifier" at bounding box center [458, 56] width 61 height 21
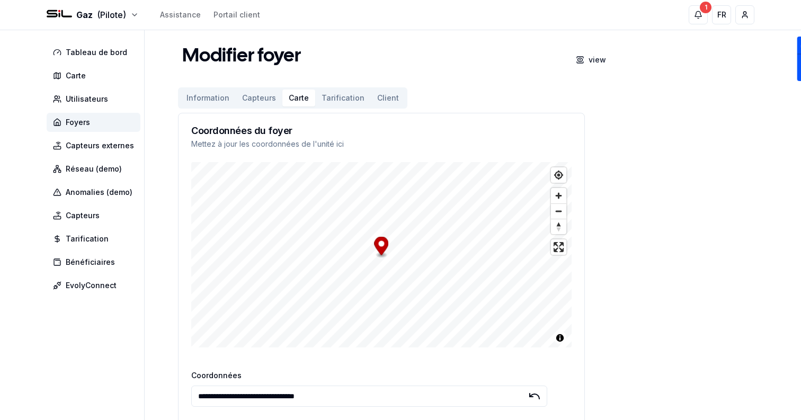
click at [297, 96] on button "Carte" at bounding box center [299, 98] width 33 height 17
click at [358, 400] on input "**********" at bounding box center [369, 396] width 356 height 21
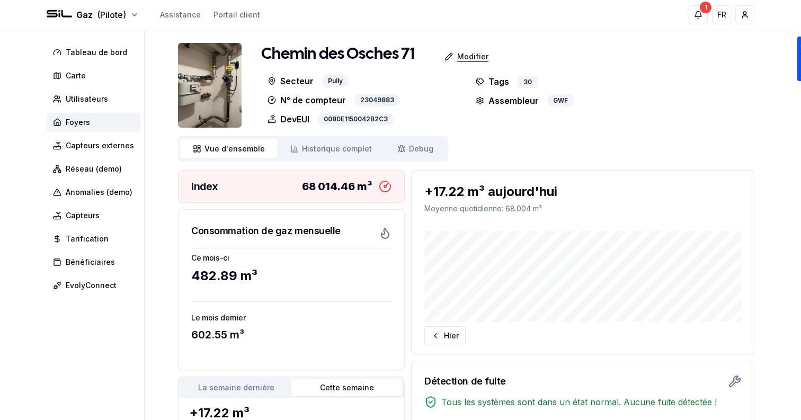
click at [468, 63] on div "Modifier" at bounding box center [466, 56] width 61 height 21
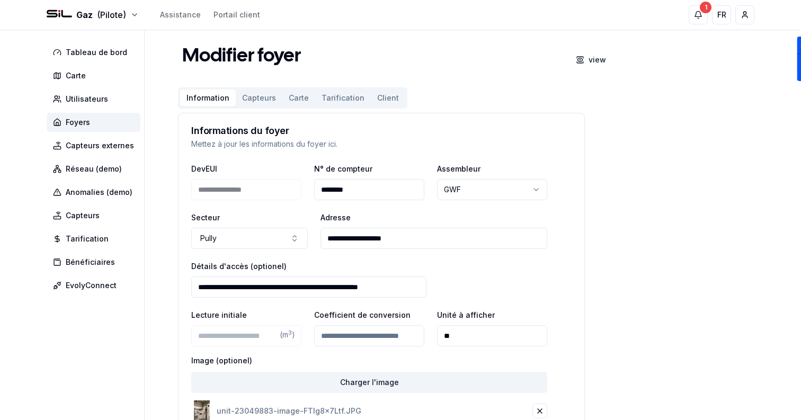
click at [295, 96] on button "Carte" at bounding box center [299, 98] width 33 height 17
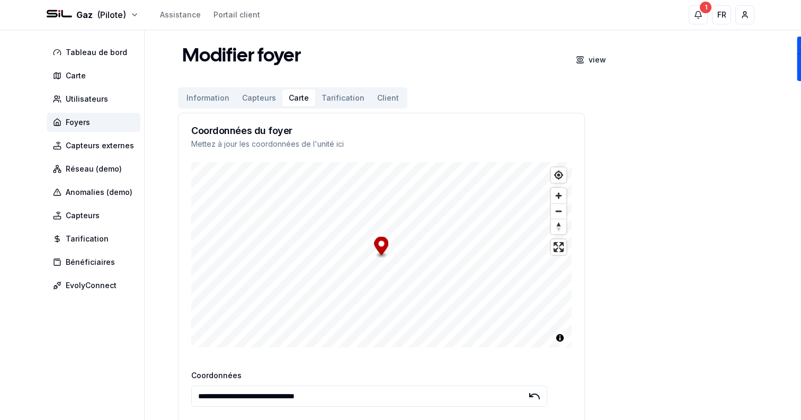
click at [362, 401] on input "**********" at bounding box center [369, 396] width 356 height 21
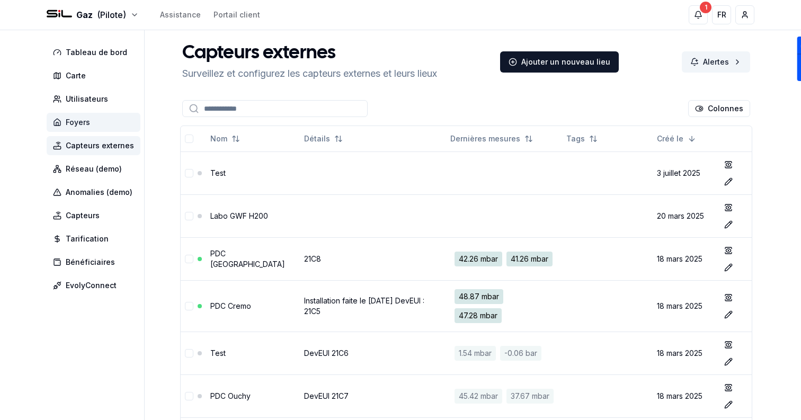
click at [113, 116] on span "Foyers" at bounding box center [94, 122] width 94 height 19
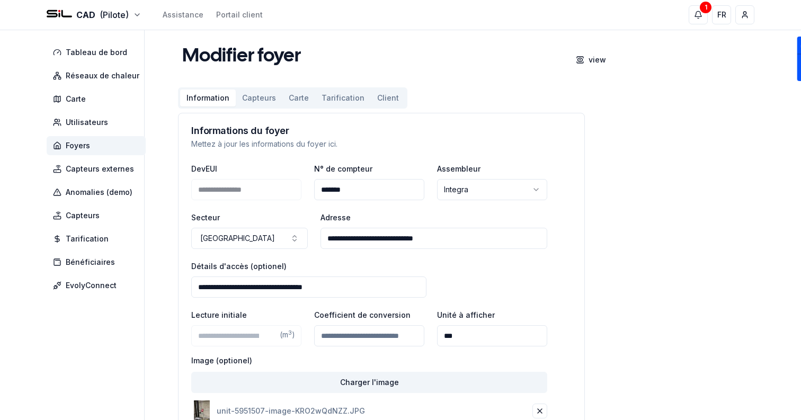
click at [288, 95] on button "Carte" at bounding box center [299, 98] width 33 height 17
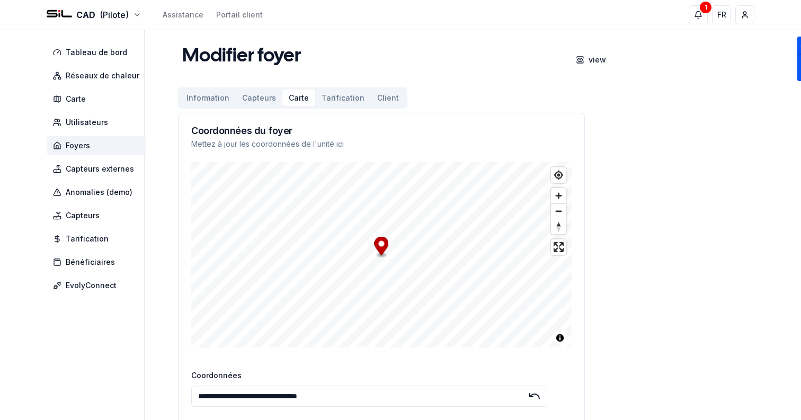
click at [397, 402] on input "**********" at bounding box center [369, 396] width 356 height 21
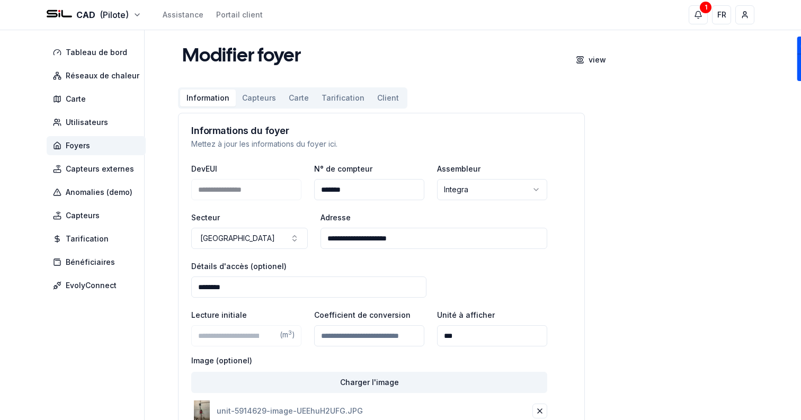
click at [293, 92] on button "Carte" at bounding box center [299, 98] width 33 height 17
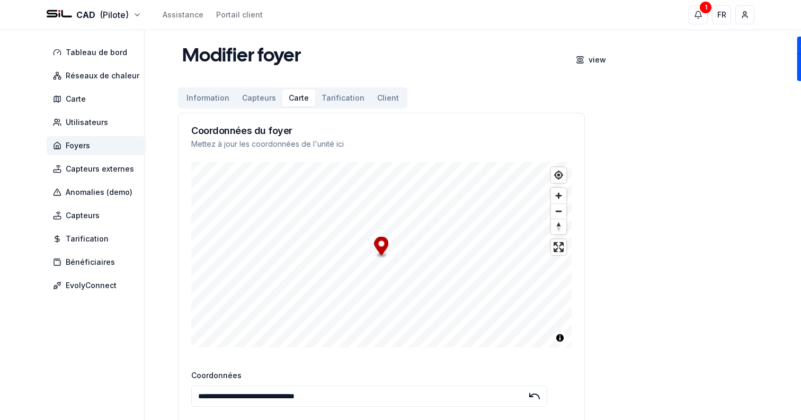
click at [362, 391] on input "**********" at bounding box center [369, 396] width 356 height 21
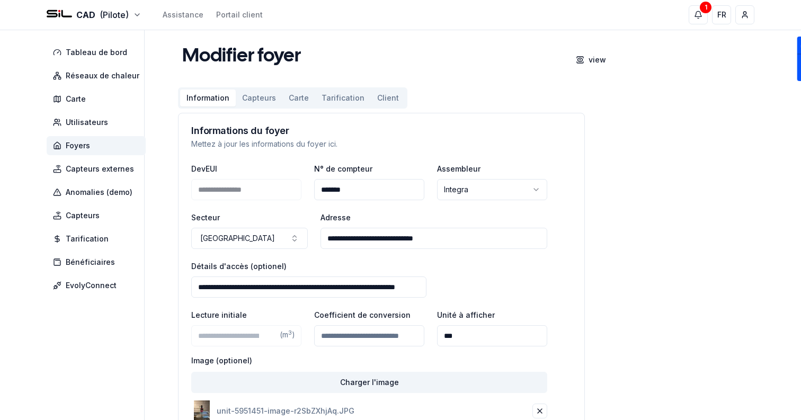
click at [293, 93] on button "Carte" at bounding box center [299, 98] width 33 height 17
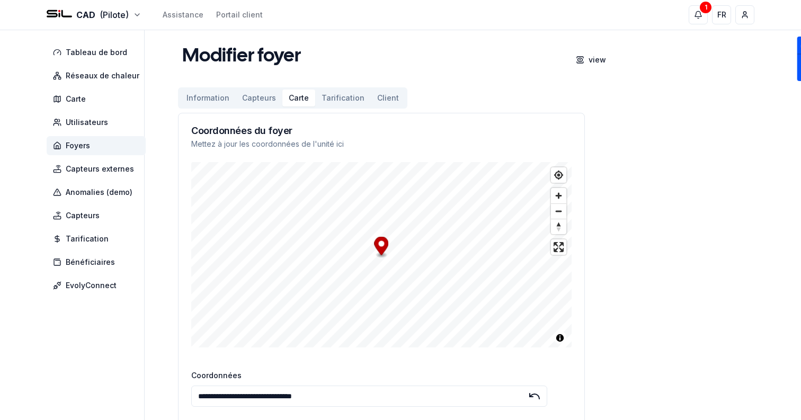
scroll to position [111, 0]
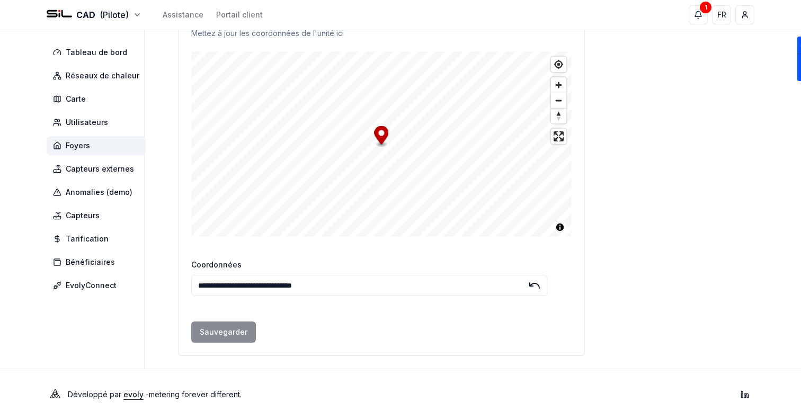
click at [403, 280] on input "**********" at bounding box center [369, 285] width 356 height 21
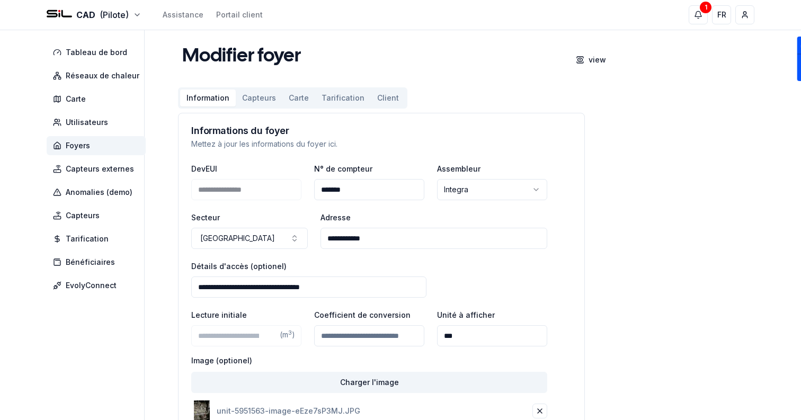
click at [286, 96] on button "Carte" at bounding box center [299, 98] width 33 height 17
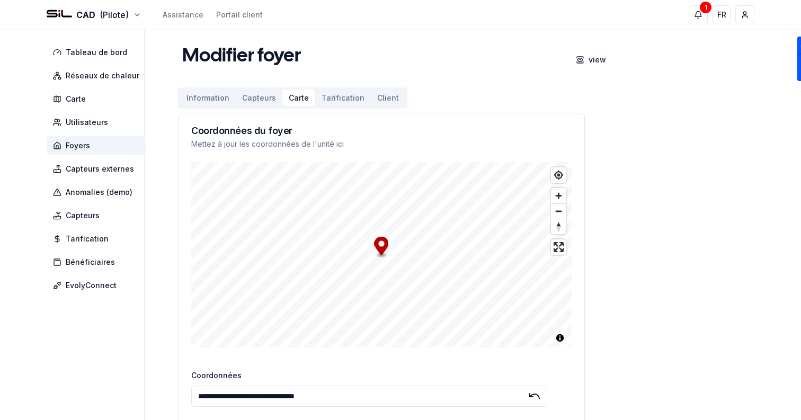
click at [397, 393] on input "**********" at bounding box center [369, 396] width 356 height 21
click at [283, 101] on button "Carte" at bounding box center [299, 98] width 33 height 17
click at [373, 403] on input "**********" at bounding box center [369, 396] width 356 height 21
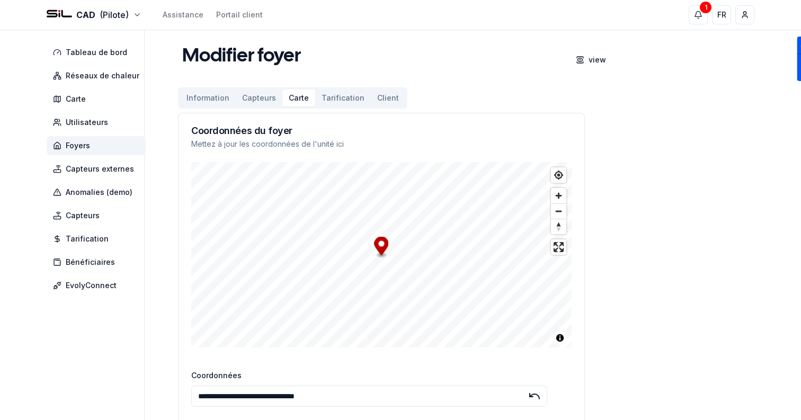
click at [373, 403] on input "**********" at bounding box center [369, 396] width 356 height 21
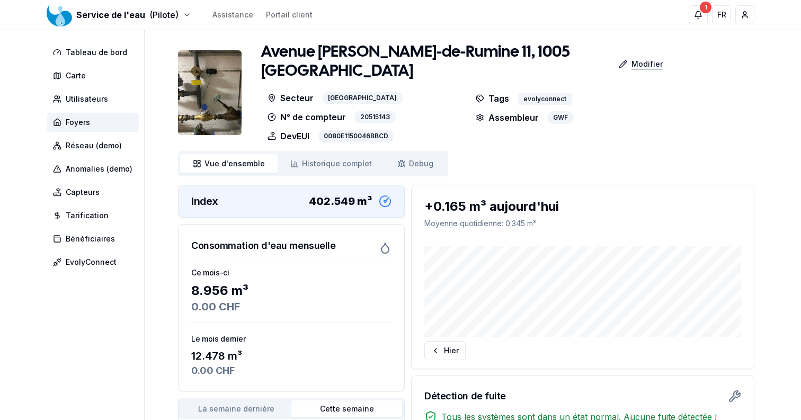
click at [624, 54] on div "Modifier" at bounding box center [641, 64] width 61 height 21
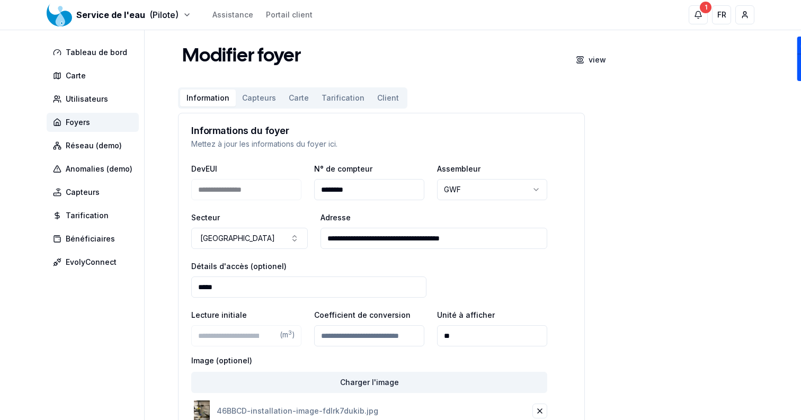
click at [298, 99] on button "Carte" at bounding box center [299, 98] width 33 height 17
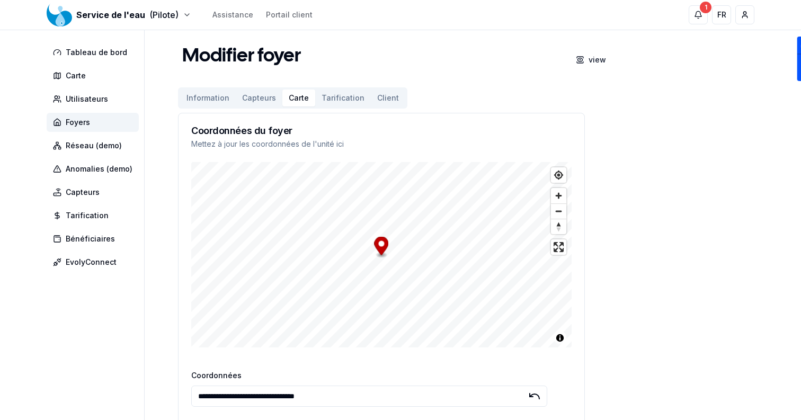
click at [361, 396] on input "**********" at bounding box center [369, 396] width 356 height 21
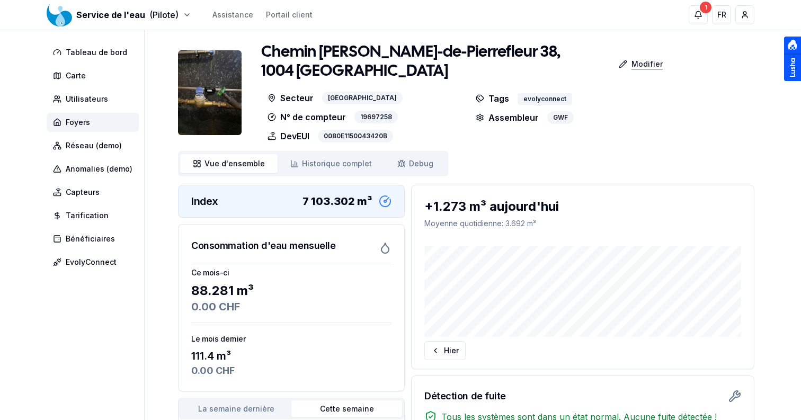
click at [645, 69] on p "Modifier" at bounding box center [647, 64] width 31 height 11
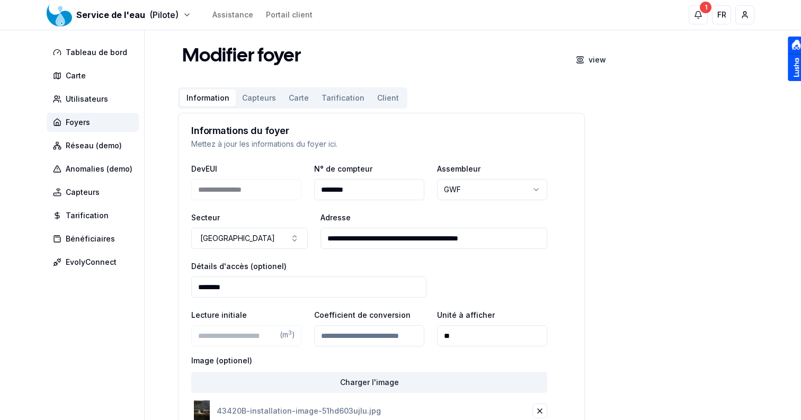
click at [298, 100] on button "Carte" at bounding box center [299, 98] width 33 height 17
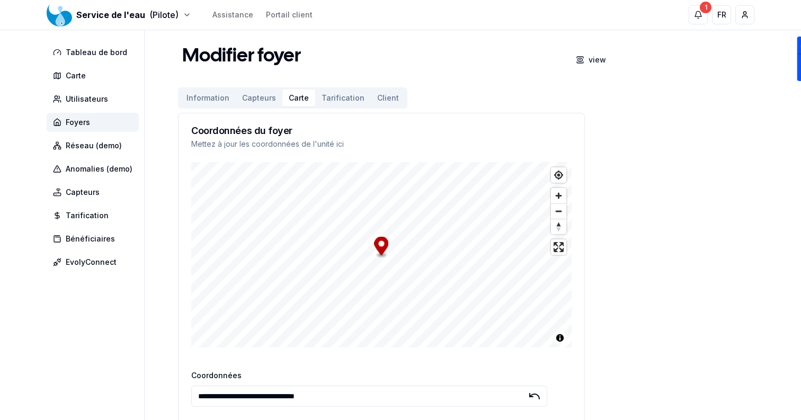
click at [371, 404] on input "**********" at bounding box center [369, 396] width 356 height 21
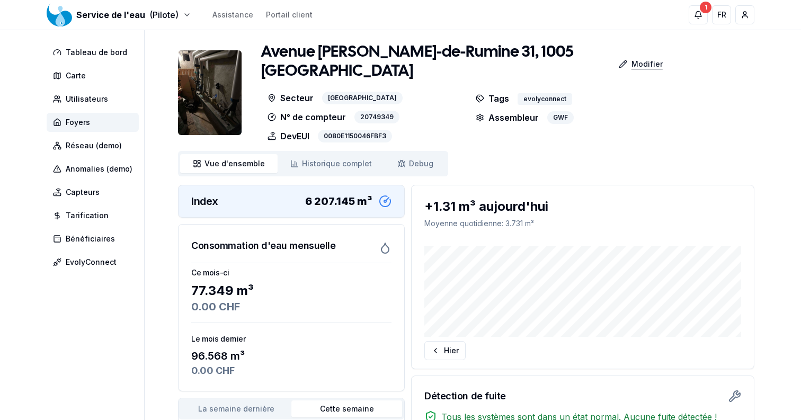
click at [646, 60] on p "Modifier" at bounding box center [647, 64] width 31 height 11
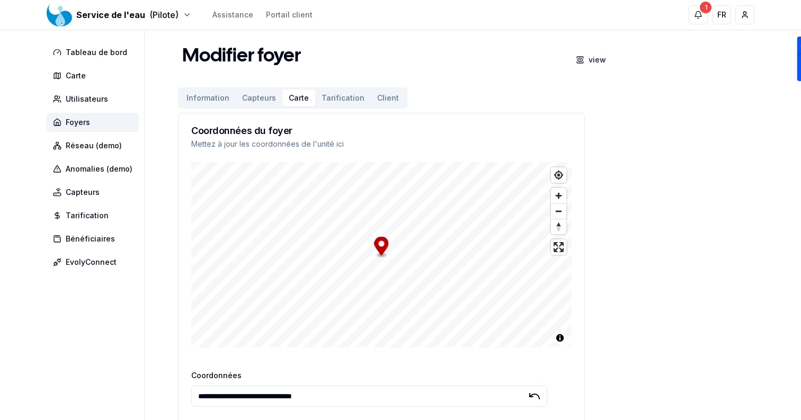
click at [296, 98] on button "Carte" at bounding box center [299, 98] width 33 height 17
click at [403, 402] on input "**********" at bounding box center [369, 396] width 356 height 21
click at [597, 60] on div "view" at bounding box center [597, 60] width 17 height 11
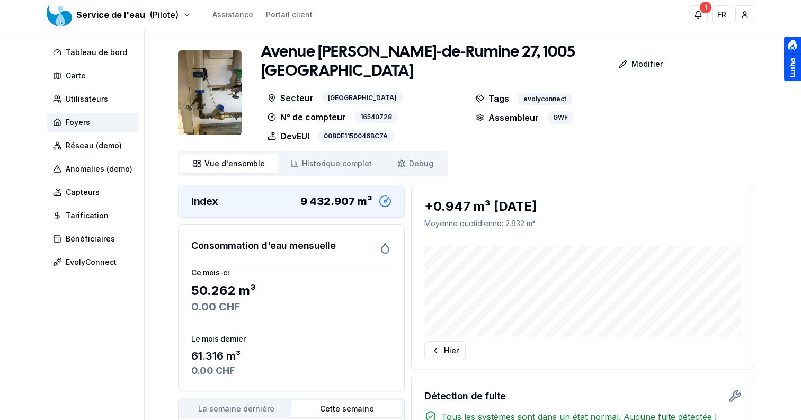
click at [616, 55] on div "Modifier" at bounding box center [641, 64] width 61 height 21
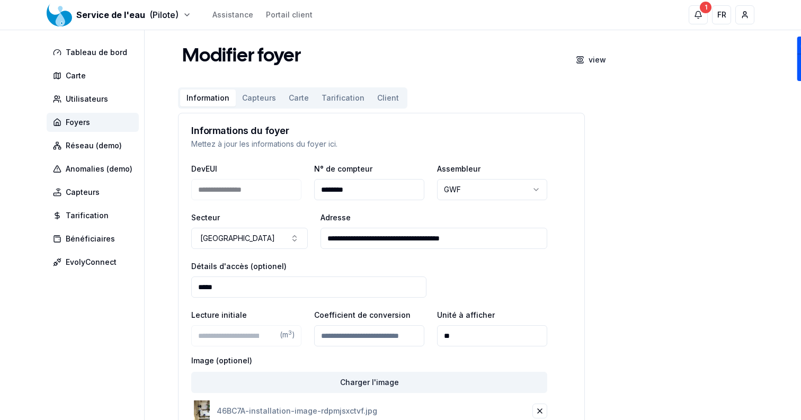
click at [298, 99] on button "Carte" at bounding box center [299, 98] width 33 height 17
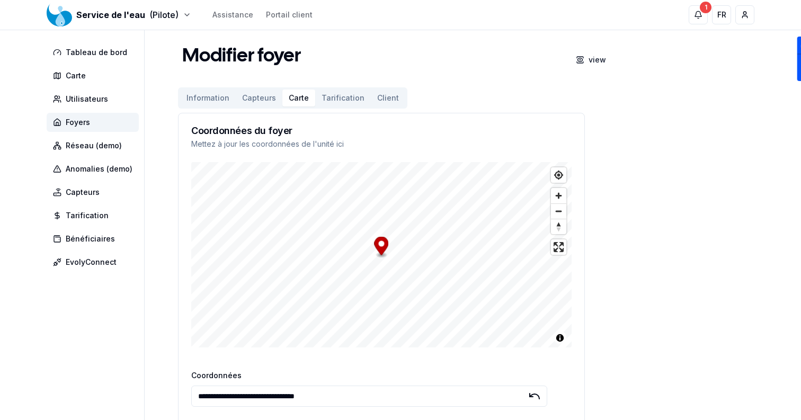
click at [377, 392] on input "**********" at bounding box center [369, 396] width 356 height 21
click at [557, 67] on div "Modifier foyer view" at bounding box center [466, 57] width 577 height 28
click at [586, 61] on div "view" at bounding box center [591, 59] width 47 height 21
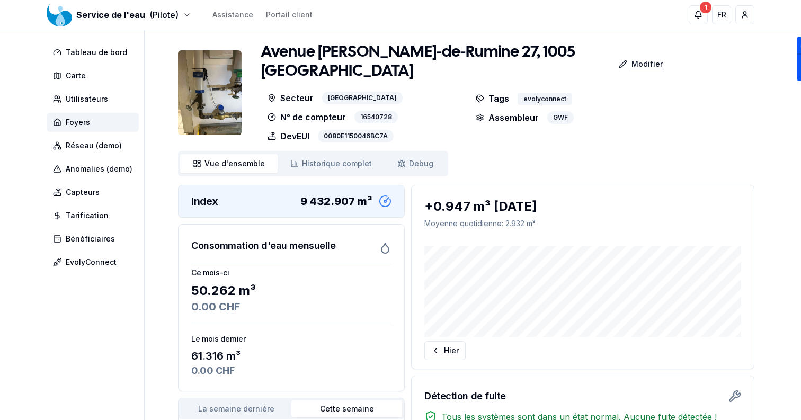
click at [638, 59] on p "Modifier" at bounding box center [647, 64] width 31 height 11
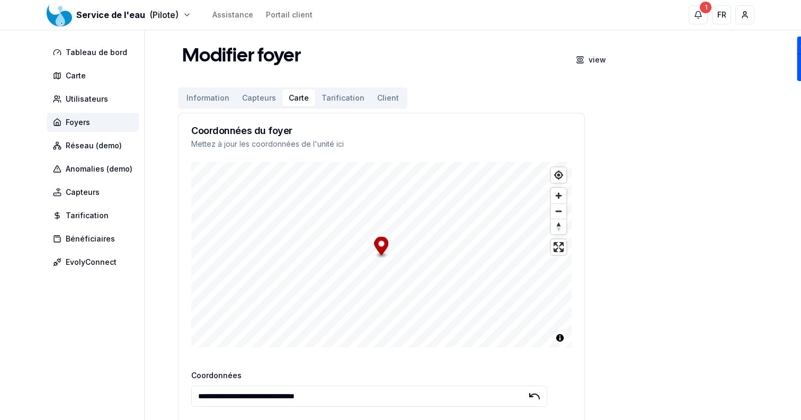
click at [307, 101] on button "Carte" at bounding box center [299, 98] width 33 height 17
click at [377, 391] on input "**********" at bounding box center [369, 396] width 356 height 21
click at [108, 123] on span "Foyers" at bounding box center [93, 122] width 92 height 19
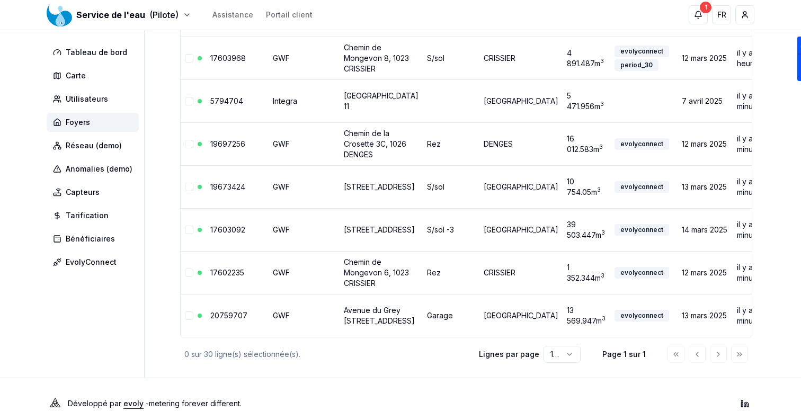
scroll to position [1397, 0]
